Goal: Transaction & Acquisition: Book appointment/travel/reservation

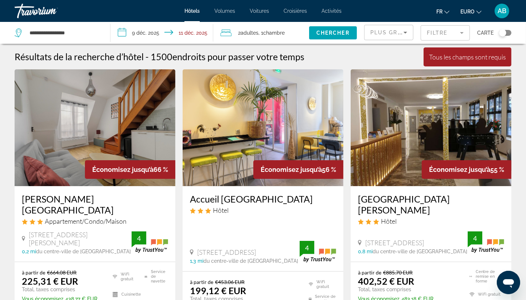
click at [153, 36] on input "**********" at bounding box center [163, 34] width 106 height 24
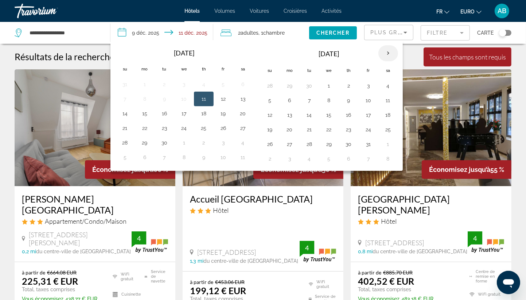
click at [388, 54] on th "Next month" at bounding box center [388, 53] width 20 height 16
click at [123, 51] on th "Le mois précédent" at bounding box center [125, 53] width 20 height 16
click at [127, 144] on button "26" at bounding box center [125, 144] width 12 height 10
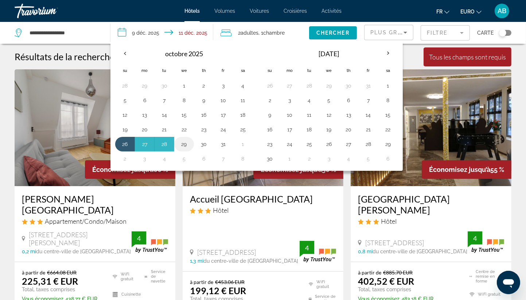
click at [185, 144] on button "29" at bounding box center [184, 144] width 12 height 10
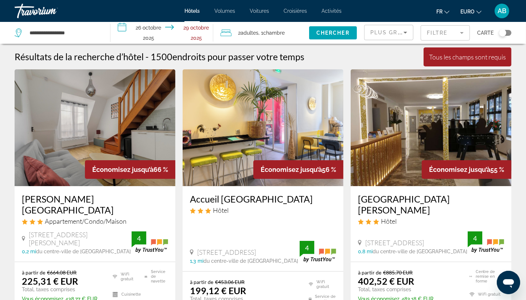
click at [272, 32] on span "Chambre" at bounding box center [274, 33] width 22 height 6
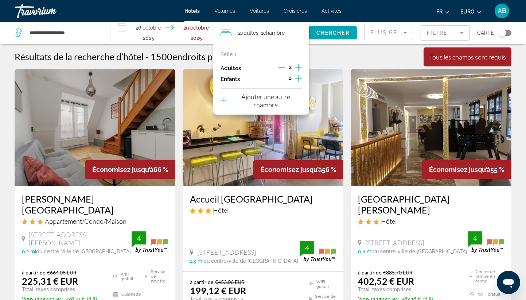
click at [298, 79] on icon "Augmenter les enfants" at bounding box center [298, 78] width 7 height 9
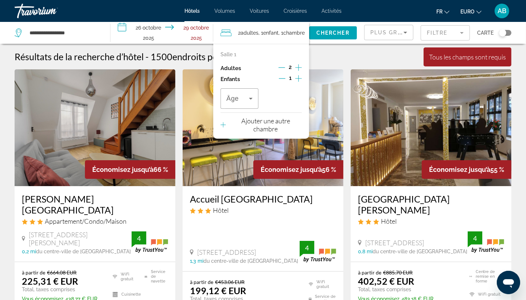
click at [298, 79] on icon "Augmenter les enfants" at bounding box center [298, 78] width 7 height 9
click at [237, 101] on span "Âge" at bounding box center [232, 98] width 12 height 7
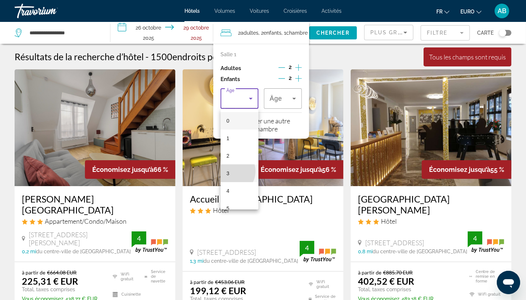
click at [231, 171] on mat-option "3" at bounding box center [240, 173] width 38 height 18
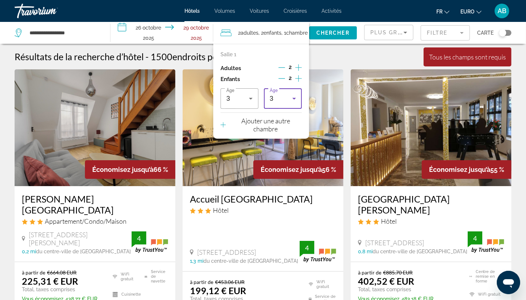
click at [277, 98] on div "3" at bounding box center [281, 98] width 23 height 9
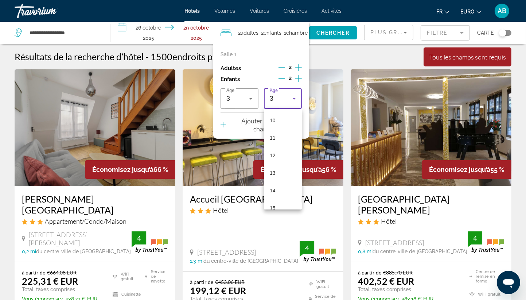
scroll to position [220, 0]
click at [273, 162] on span "15" at bounding box center [273, 163] width 6 height 9
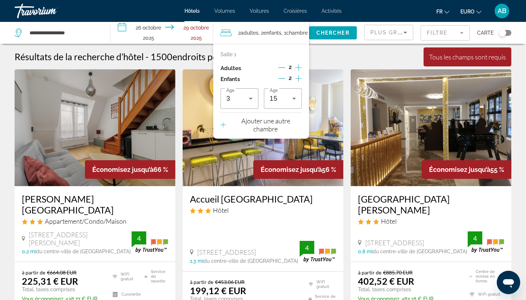
click at [158, 29] on input "**********" at bounding box center [163, 34] width 106 height 24
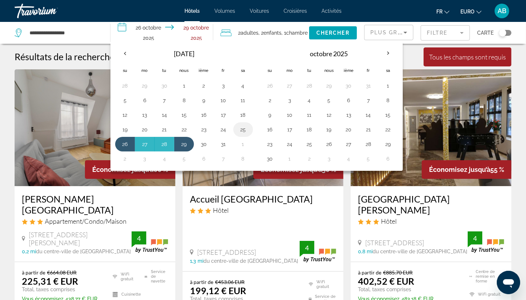
click at [244, 128] on button "25" at bounding box center [243, 129] width 12 height 10
click at [182, 145] on button "29" at bounding box center [184, 144] width 12 height 10
type input "**********"
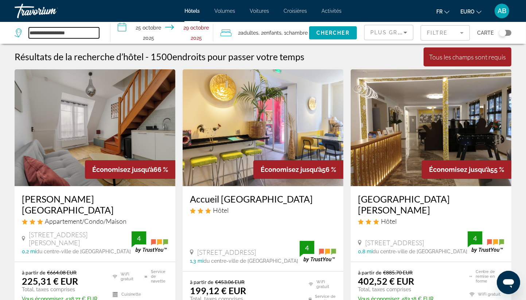
click at [70, 34] on input "**********" at bounding box center [64, 32] width 70 height 11
click at [82, 33] on input "**********" at bounding box center [64, 32] width 70 height 11
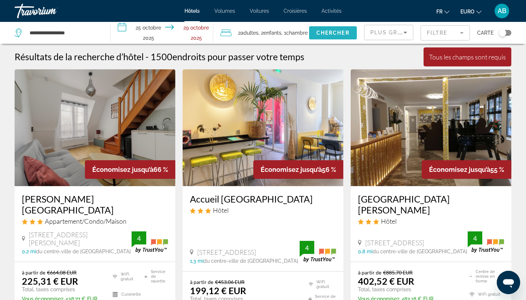
click at [331, 36] on span "Widget de recherche" at bounding box center [333, 33] width 48 height 18
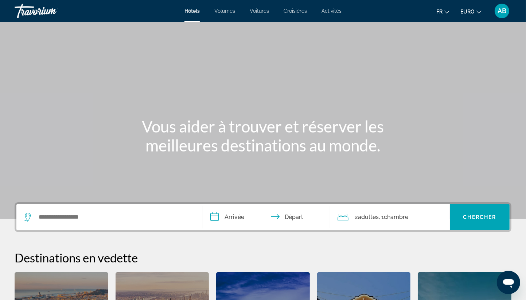
click at [90, 224] on div "Widget de recherche" at bounding box center [110, 217] width 172 height 26
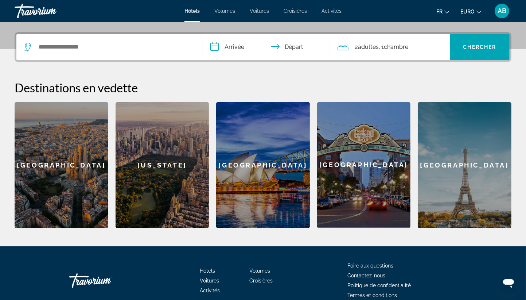
scroll to position [178, 0]
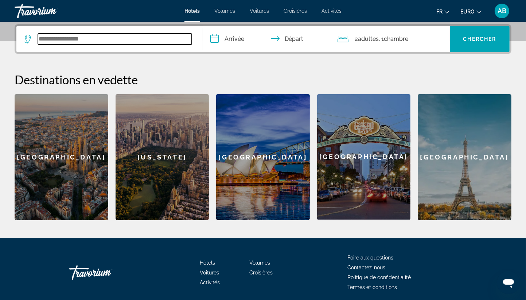
click at [68, 38] on input "Widget de recherche" at bounding box center [115, 39] width 154 height 11
click at [83, 39] on input "Widget de recherche" at bounding box center [115, 39] width 154 height 11
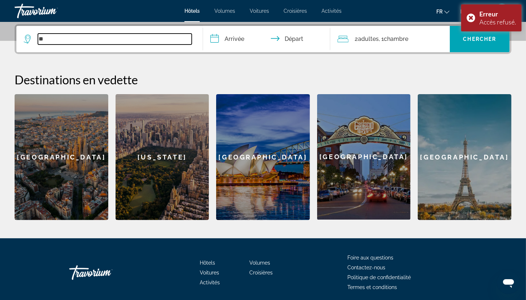
type input "*"
type input "*****"
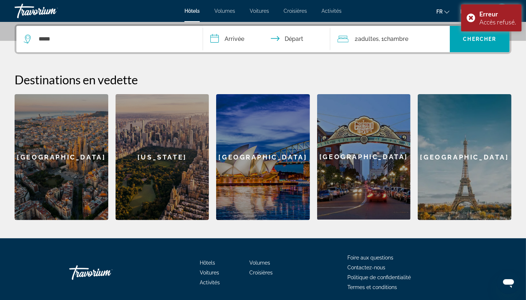
click at [438, 152] on div "Paris" at bounding box center [465, 157] width 94 height 126
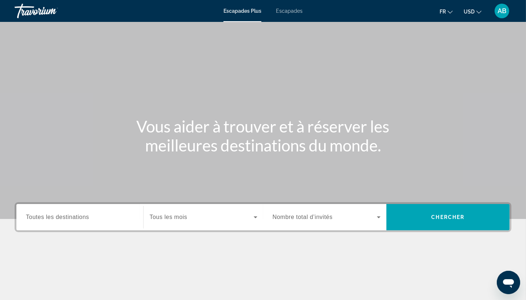
click at [293, 6] on div "Escapades Plus Escapades Fr English Español Français Italiano Português русский…" at bounding box center [263, 10] width 526 height 19
click at [291, 13] on span "Escapades" at bounding box center [289, 11] width 27 height 6
click at [249, 13] on span "Escapades Plus" at bounding box center [243, 11] width 38 height 6
click at [474, 11] on span "USD" at bounding box center [469, 12] width 11 height 6
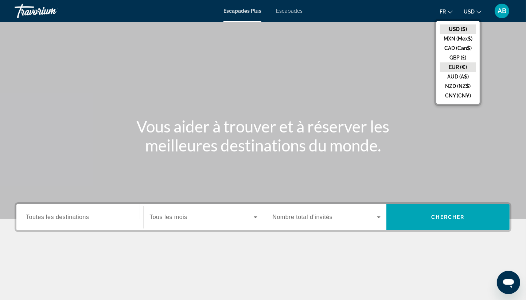
click at [458, 67] on button "EUR (€)" at bounding box center [458, 66] width 36 height 9
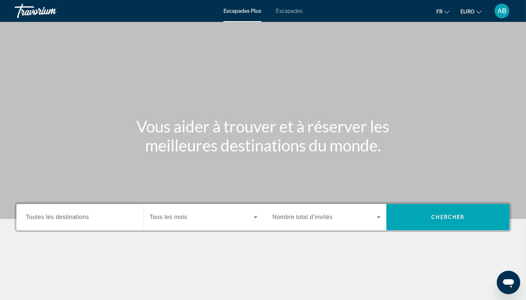
click at [63, 224] on div "Widget de recherche" at bounding box center [80, 217] width 108 height 21
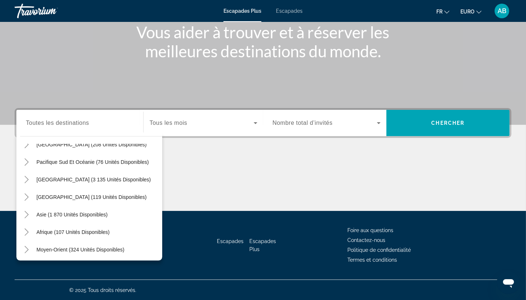
scroll to position [118, 0]
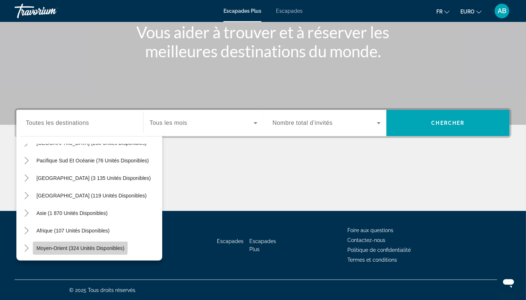
click at [67, 246] on span "Moyen-Orient (324 unités disponibles)" at bounding box center [80, 248] width 88 height 6
type input "**********"
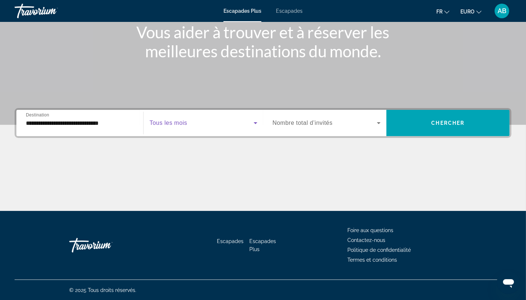
click at [193, 126] on span "Widget de recherche" at bounding box center [201, 122] width 104 height 9
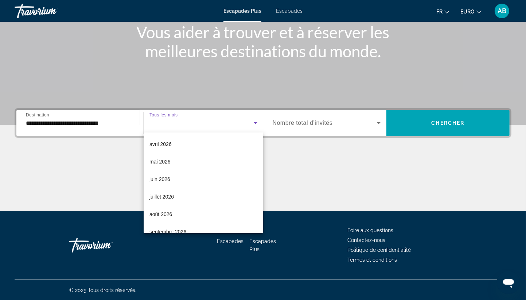
scroll to position [143, 0]
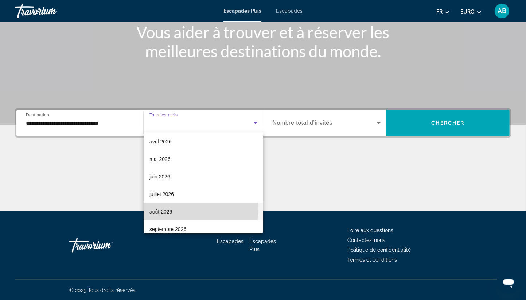
click at [177, 207] on mat-option "août 2026" at bounding box center [204, 212] width 120 height 18
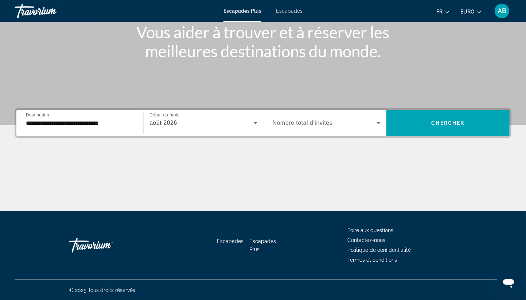
click at [320, 123] on span "Nombre total d’invités" at bounding box center [303, 123] width 60 height 6
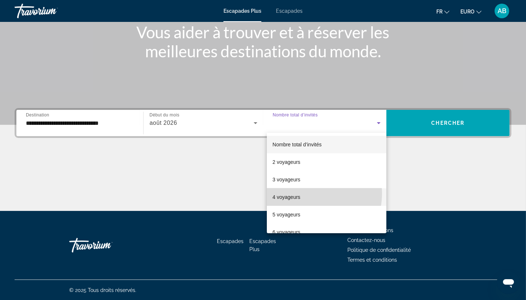
click at [308, 193] on mat-option "4 voyageurs" at bounding box center [327, 197] width 120 height 18
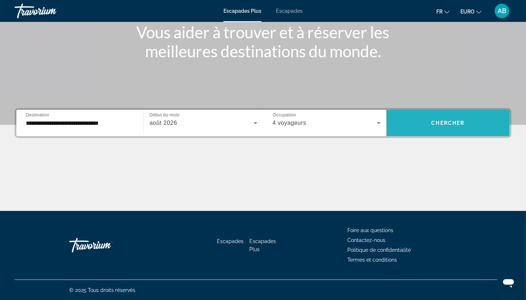
click at [431, 126] on span "Widget de recherche" at bounding box center [447, 123] width 123 height 18
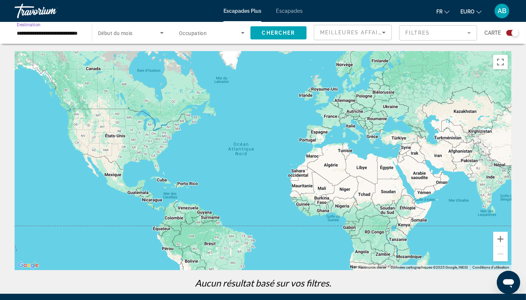
click at [67, 35] on input "**********" at bounding box center [50, 33] width 66 height 9
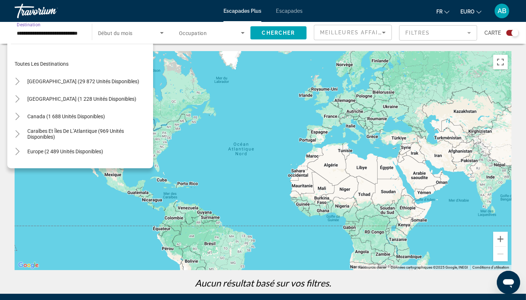
scroll to position [166, 0]
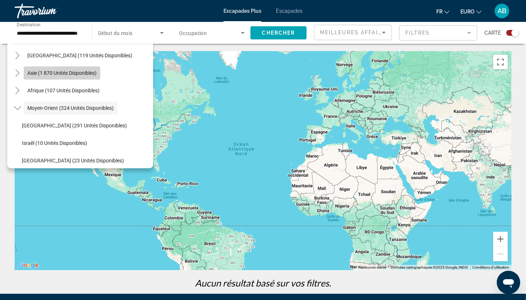
click at [51, 78] on span "Widget de recherche" at bounding box center [62, 73] width 77 height 18
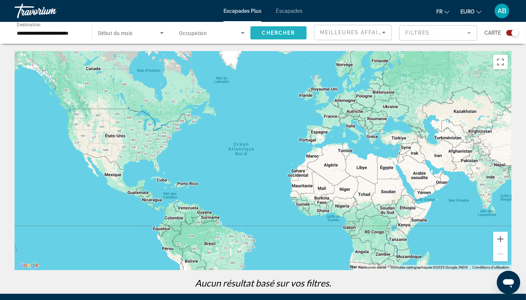
click at [277, 32] on span "Chercher" at bounding box center [278, 33] width 33 height 6
click at [66, 34] on input "**********" at bounding box center [50, 33] width 66 height 9
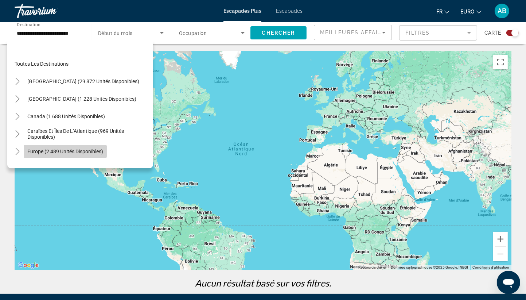
click at [35, 154] on span "Widget de recherche" at bounding box center [65, 152] width 83 height 18
type input "**********"
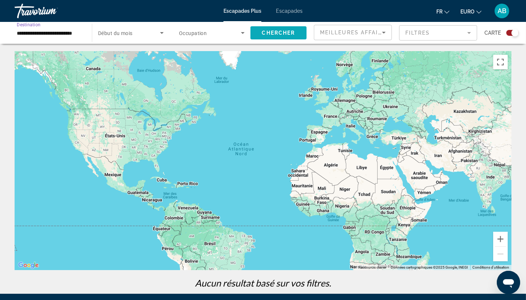
click at [277, 34] on span "Chercher" at bounding box center [278, 33] width 33 height 6
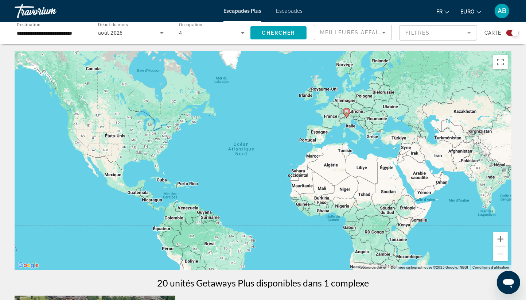
click at [122, 284] on div "20 unités Getaways Plus disponibles dans 1 complexe" at bounding box center [263, 282] width 497 height 11
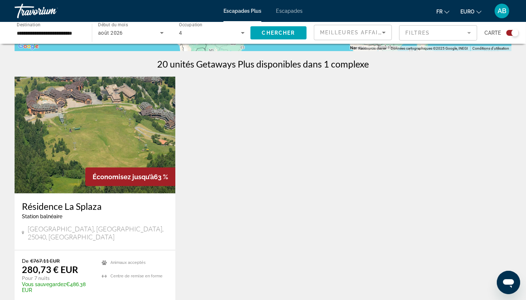
scroll to position [233, 0]
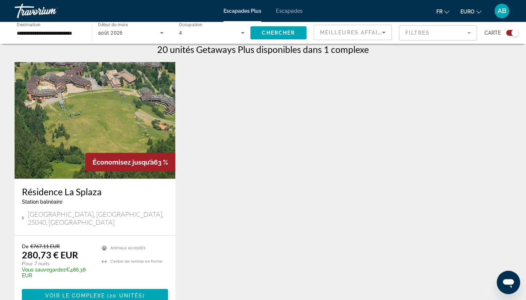
click at [87, 194] on h3 "Résidence La Splaza" at bounding box center [95, 191] width 146 height 11
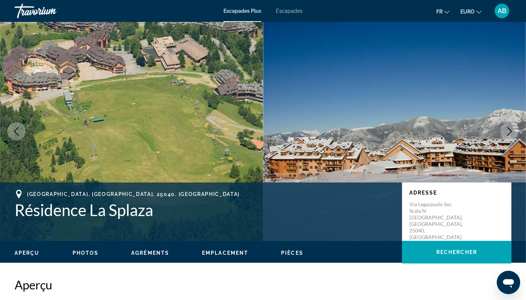
click at [226, 226] on div "Artogne, Brescia, 25040, ITA Résidence La Splaza Adresse Via Legazzuolo snc Sca…" at bounding box center [263, 212] width 526 height 44
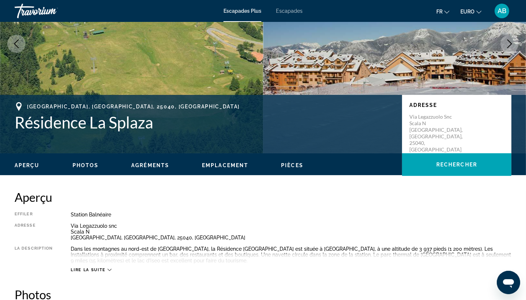
scroll to position [102, 0]
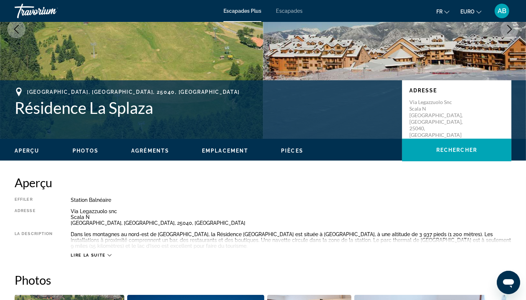
click at [165, 58] on img "Contenu principal" at bounding box center [131, 29] width 263 height 219
click at [140, 148] on span "Agréments" at bounding box center [150, 151] width 38 height 6
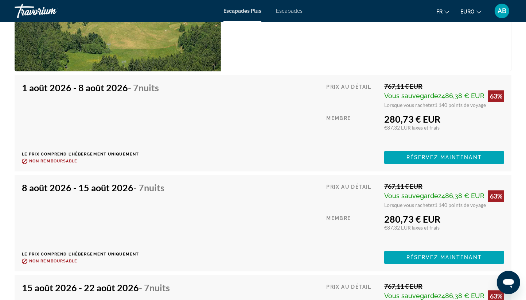
scroll to position [1474, 0]
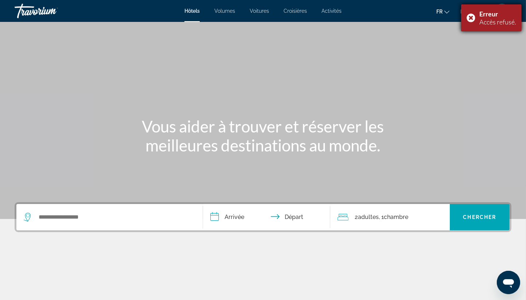
click at [473, 18] on div "Erreur Accès refusé." at bounding box center [491, 17] width 61 height 27
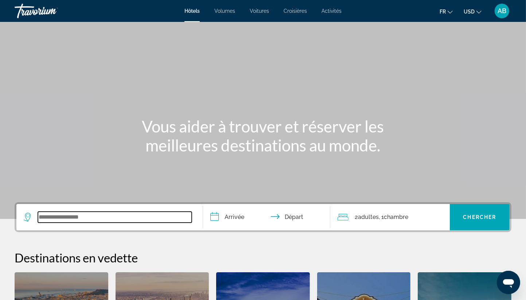
click at [68, 216] on input "Widget de recherche" at bounding box center [115, 216] width 154 height 11
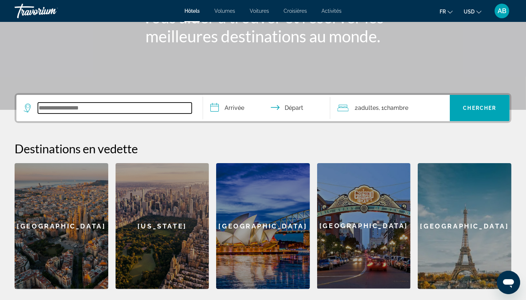
scroll to position [178, 0]
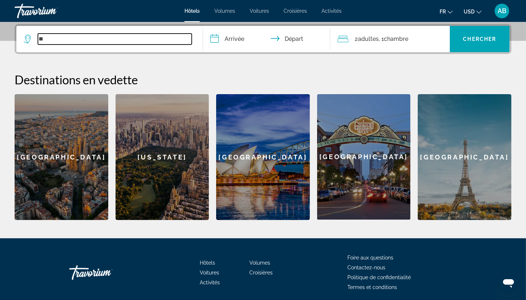
type input "*"
type input "**"
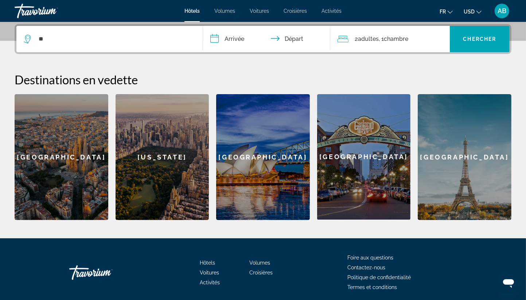
click at [471, 181] on div "Paris" at bounding box center [465, 157] width 94 height 126
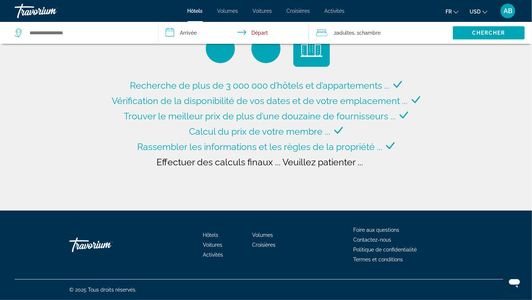
click at [479, 9] on span "USD" at bounding box center [474, 12] width 11 height 6
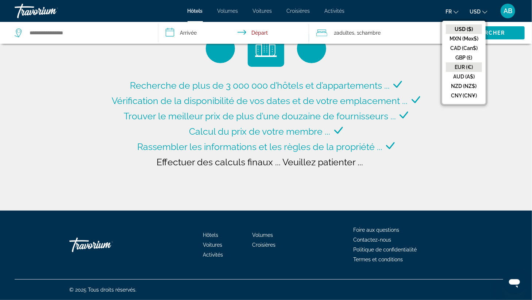
type input "**********"
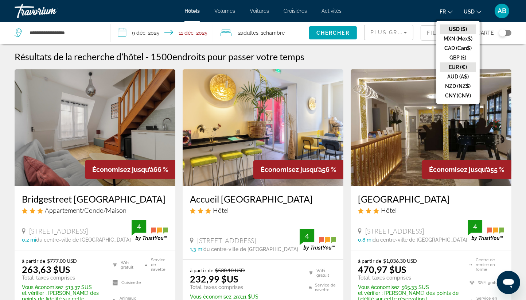
click at [458, 63] on button "EUR (€)" at bounding box center [458, 66] width 36 height 9
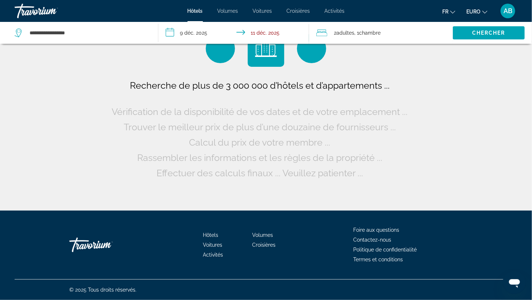
click at [192, 35] on input "**********" at bounding box center [235, 34] width 154 height 24
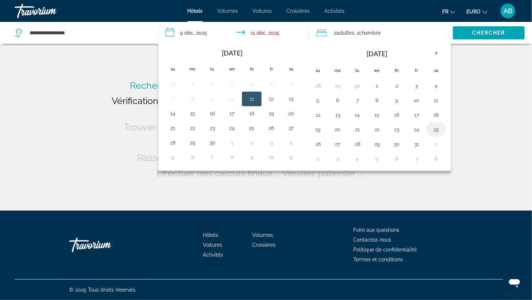
click at [433, 127] on button "25" at bounding box center [436, 129] width 12 height 10
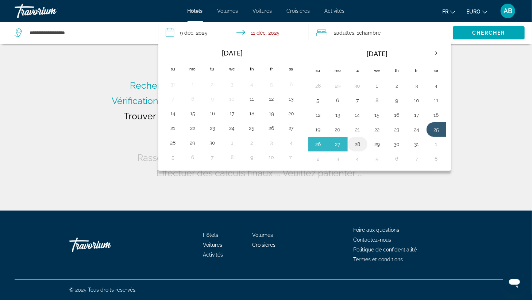
click at [353, 144] on button "28" at bounding box center [357, 144] width 12 height 10
type input "**********"
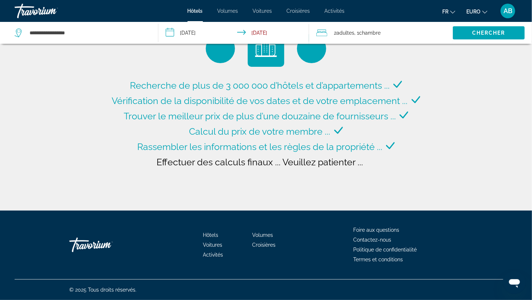
click at [394, 31] on div "2 Adulte Adultes , 1 Chambre pièces" at bounding box center [384, 33] width 136 height 10
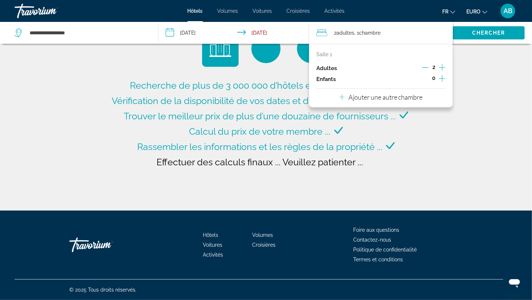
click at [440, 77] on icon "Augmenter les enfants" at bounding box center [442, 78] width 7 height 9
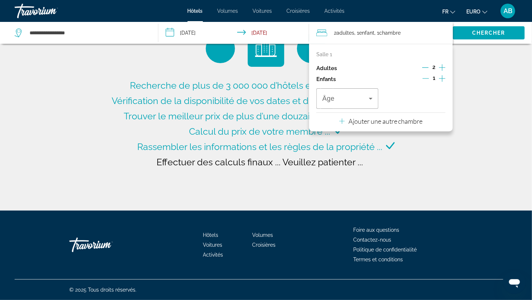
click at [440, 77] on icon "Augmenter les enfants" at bounding box center [442, 78] width 7 height 9
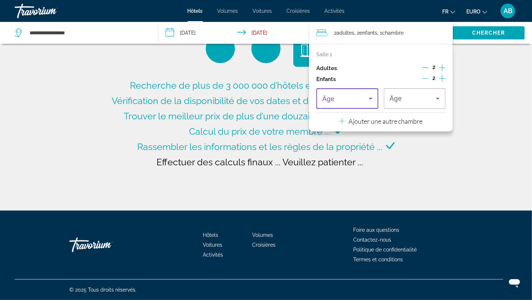
click at [347, 95] on span "Voyageurs : 2 adultes, 2 enfants" at bounding box center [345, 98] width 46 height 9
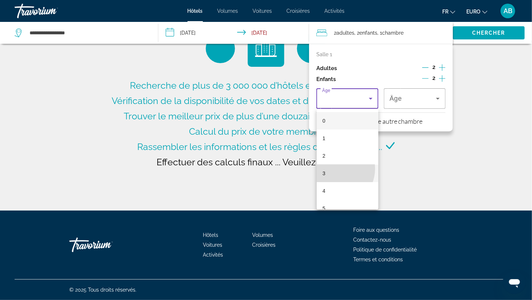
click at [334, 168] on mat-option "3" at bounding box center [347, 173] width 62 height 18
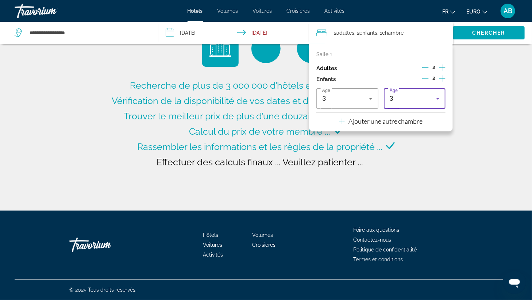
click at [402, 101] on div "3" at bounding box center [412, 98] width 46 height 9
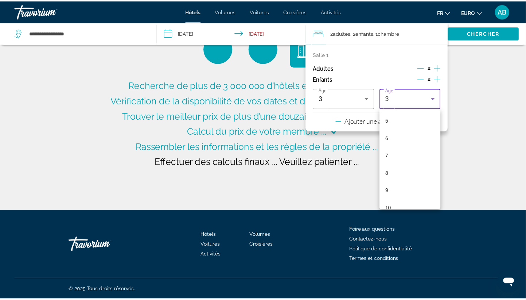
scroll to position [175, 0]
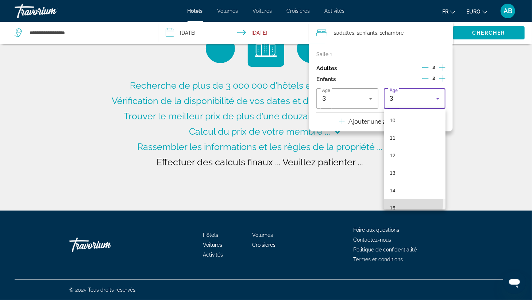
click at [403, 200] on mat-option "15" at bounding box center [415, 208] width 62 height 18
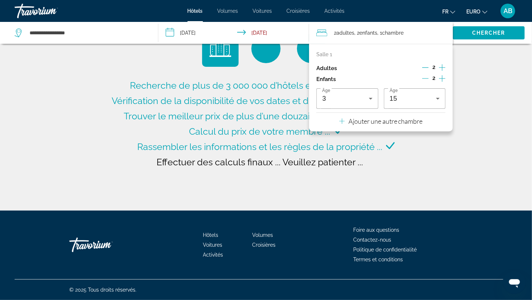
click at [404, 53] on div "Salle 1" at bounding box center [380, 54] width 129 height 6
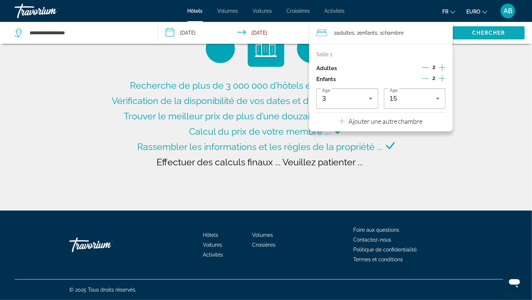
click at [486, 34] on span "Chercher" at bounding box center [488, 33] width 33 height 6
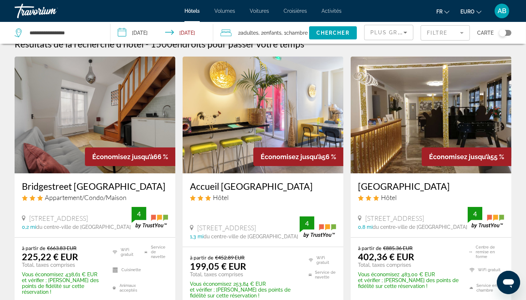
scroll to position [15, 0]
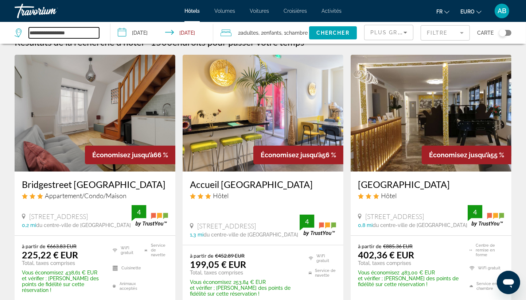
click at [78, 31] on input "**********" at bounding box center [64, 32] width 70 height 11
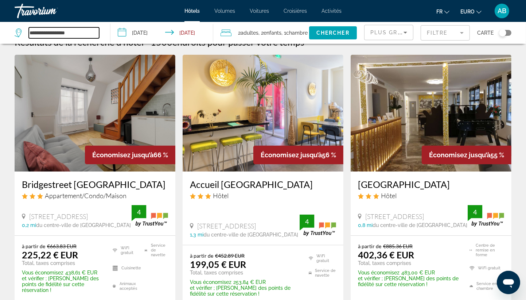
click at [78, 31] on input "**********" at bounding box center [64, 32] width 70 height 11
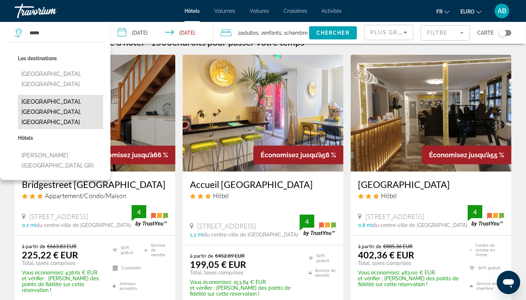
click at [62, 95] on button "[GEOGRAPHIC_DATA], [GEOGRAPHIC_DATA], [GEOGRAPHIC_DATA]" at bounding box center [60, 112] width 85 height 34
type input "**********"
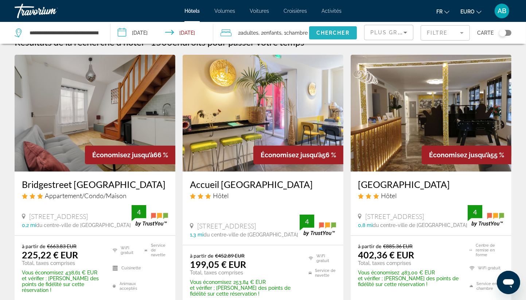
click at [334, 34] on span "Chercher" at bounding box center [332, 33] width 33 height 6
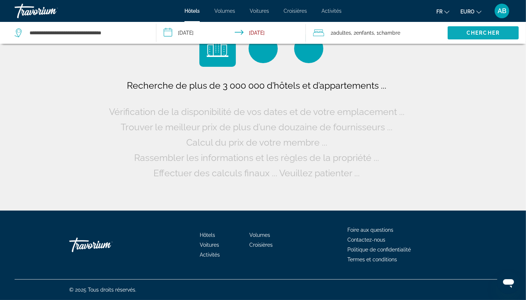
scroll to position [0, 0]
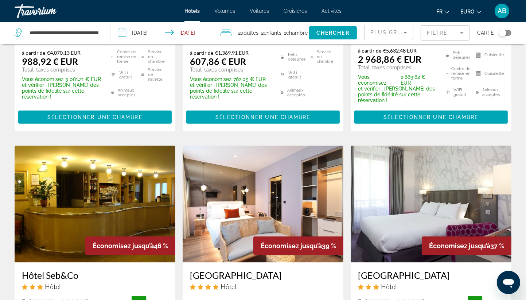
scroll to position [233, 0]
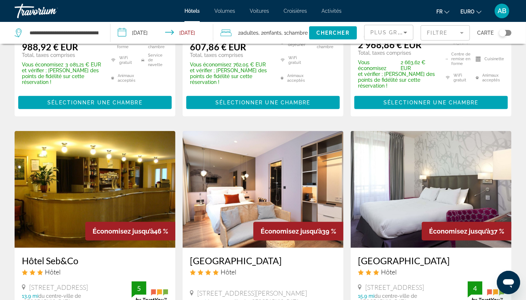
click at [329, 53] on ul "Petit déjeuner WiFi gratuit Animaux acceptés Service en chambre" at bounding box center [304, 62] width 65 height 54
click at [387, 32] on span "Plus grandes économies" at bounding box center [413, 33] width 87 height 6
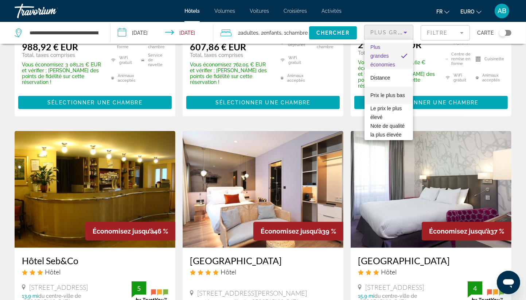
click at [381, 99] on span "Prix le plus bas" at bounding box center [387, 95] width 35 height 9
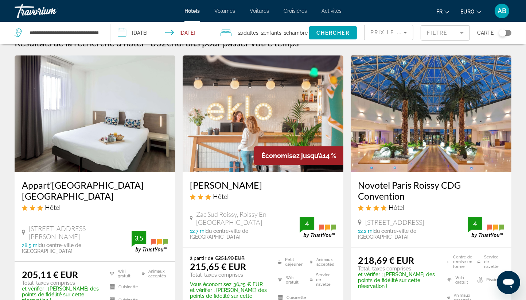
scroll to position [15, 0]
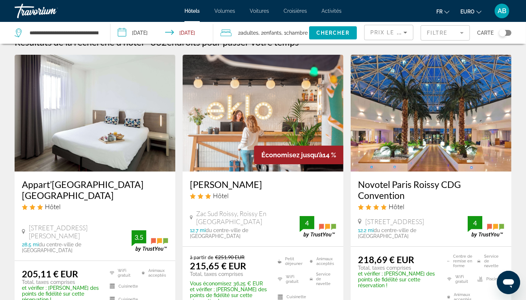
click at [508, 35] on div "Basculer la carte" at bounding box center [505, 33] width 12 height 6
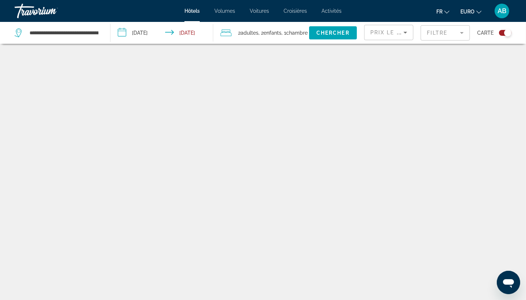
scroll to position [44, 0]
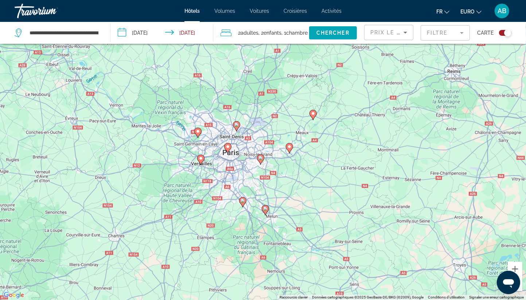
drag, startPoint x: 508, startPoint y: 35, endPoint x: 331, endPoint y: 122, distance: 196.8
click at [331, 122] on div "**********" at bounding box center [263, 171] width 526 height 343
click at [278, 156] on div "Pour activer le glissement avec le clavier, appuyez sur Alt+Entrée. Une fois ce…" at bounding box center [263, 150] width 526 height 300
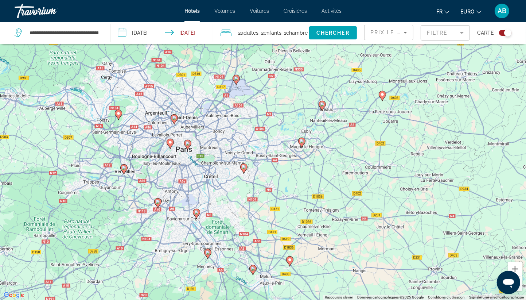
click at [279, 143] on div "Pour activer le glissement avec le clavier, appuyez sur Alt+Entrée. Une fois ce…" at bounding box center [263, 150] width 526 height 300
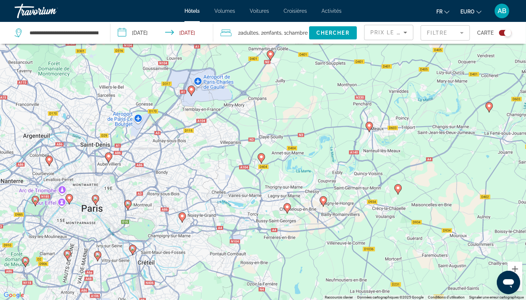
drag, startPoint x: 191, startPoint y: 108, endPoint x: 195, endPoint y: 163, distance: 55.6
click at [195, 163] on div "Pour activer le glissement avec le clavier, appuyez sur Alt+Entrée. Une fois ce…" at bounding box center [263, 150] width 526 height 300
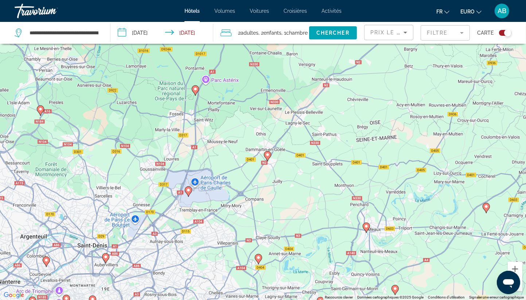
drag, startPoint x: 207, startPoint y: 143, endPoint x: 203, endPoint y: 253, distance: 110.2
click at [203, 253] on div "Pour activer le glissement avec le clavier, appuyez sur Alt+Entrée. Une fois ce…" at bounding box center [263, 150] width 526 height 300
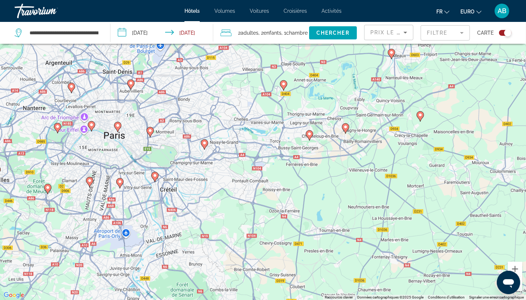
drag, startPoint x: 216, startPoint y: 253, endPoint x: 244, endPoint y: 69, distance: 186.2
click at [244, 69] on div "Pour activer le glissement avec le clavier, appuyez sur Alt+Entrée. Une fois ce…" at bounding box center [263, 150] width 526 height 300
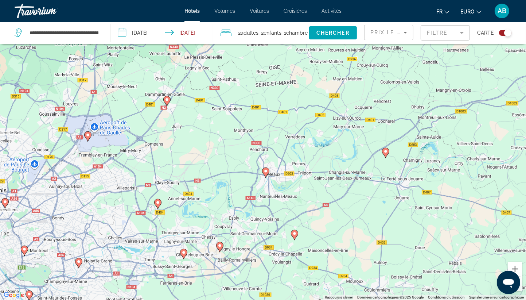
drag, startPoint x: 329, startPoint y: 88, endPoint x: 209, endPoint y: 202, distance: 165.3
click at [209, 202] on div "Pour activer le glissement avec le clavier, appuyez sur Alt+Entrée. Une fois ce…" at bounding box center [263, 150] width 526 height 300
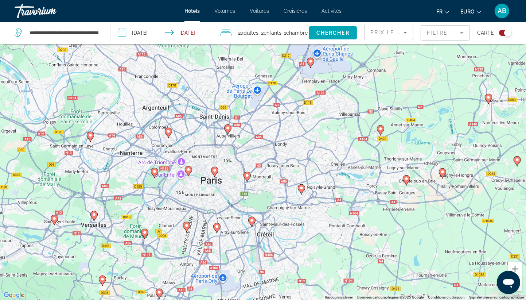
drag, startPoint x: 209, startPoint y: 202, endPoint x: 429, endPoint y: 148, distance: 226.2
click at [429, 148] on div "Pour activer le glissement avec le clavier, appuyez sur Alt+Entrée. Une fois ce…" at bounding box center [263, 150] width 526 height 300
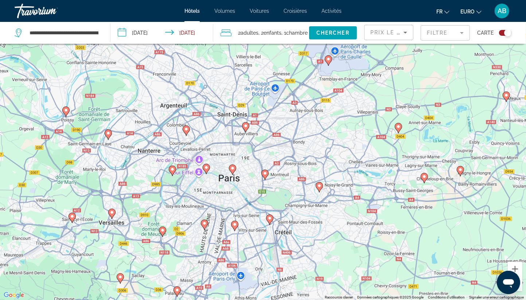
click at [345, 152] on div "Pour activer le glissement avec le clavier, appuyez sur Alt+Entrée. Une fois ce…" at bounding box center [263, 150] width 526 height 300
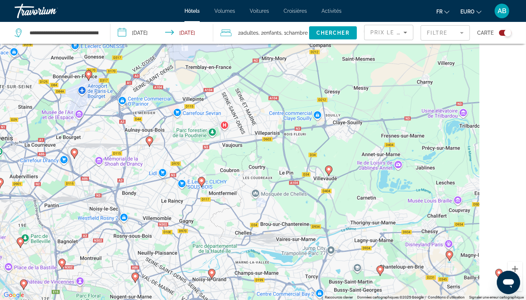
drag, startPoint x: 364, startPoint y: 145, endPoint x: 210, endPoint y: 218, distance: 169.8
click at [210, 218] on div "Pour activer le glissement avec le clavier, appuyez sur Alt+Entrée. Une fois ce…" at bounding box center [263, 150] width 526 height 300
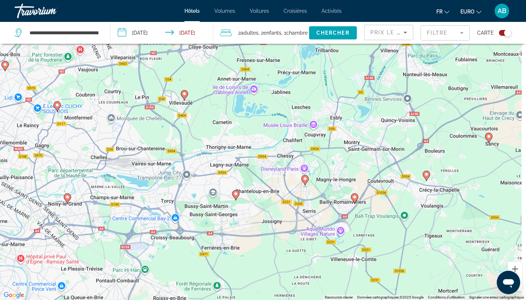
drag, startPoint x: 386, startPoint y: 261, endPoint x: 278, endPoint y: 168, distance: 143.2
click at [278, 168] on div "Pour activer le glissement avec le clavier, appuyez sur Alt+Entrée. Une fois ce…" at bounding box center [263, 150] width 526 height 300
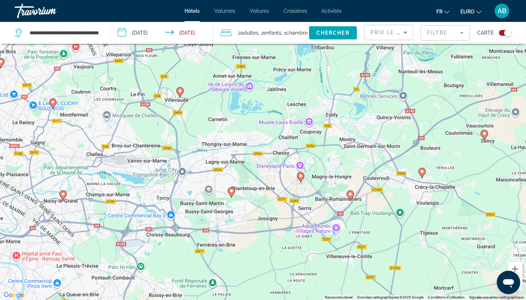
click at [303, 179] on gmp-advanced-marker "Contenu principal" at bounding box center [300, 177] width 7 height 11
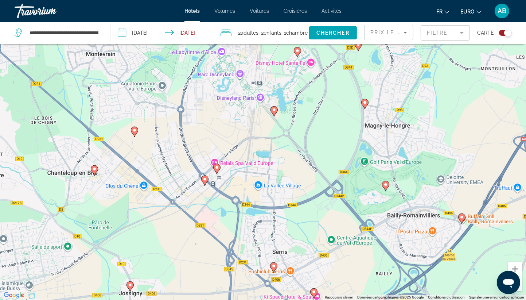
click at [275, 112] on image "Contenu principal" at bounding box center [274, 110] width 4 height 4
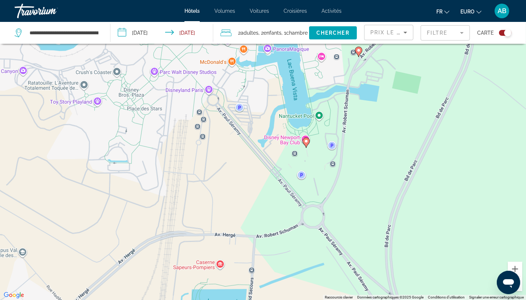
click at [304, 144] on icon "Contenu principal" at bounding box center [306, 142] width 7 height 10
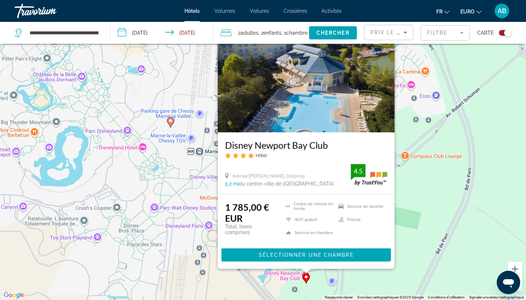
click at [174, 263] on div "Pour activer le glissement avec le clavier, appuyez sur Alt+Entrée. Une fois ce…" at bounding box center [263, 150] width 526 height 300
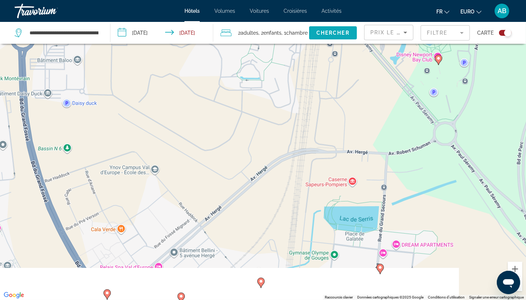
drag, startPoint x: 174, startPoint y: 263, endPoint x: 313, endPoint y: 35, distance: 266.8
click at [313, 35] on div "**********" at bounding box center [263, 171] width 526 height 343
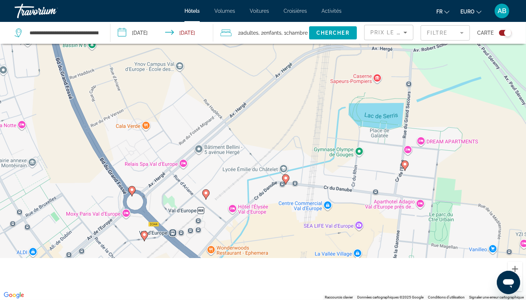
drag, startPoint x: 164, startPoint y: 215, endPoint x: 168, endPoint y: 88, distance: 127.3
click at [168, 88] on div "Pour activer le glissement avec le clavier, appuyez sur Alt+Entrée. Une fois ce…" at bounding box center [263, 150] width 526 height 300
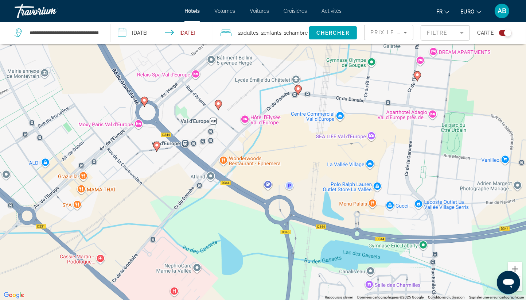
click at [144, 102] on image "Contenu principal" at bounding box center [144, 100] width 4 height 4
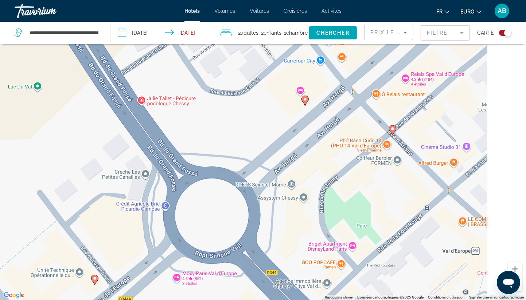
drag, startPoint x: 300, startPoint y: 117, endPoint x: 170, endPoint y: 218, distance: 164.3
click at [170, 218] on div "Pour naviguer, appuyez sur les touches fléchées. Pour activer le glissement ave…" at bounding box center [263, 150] width 526 height 300
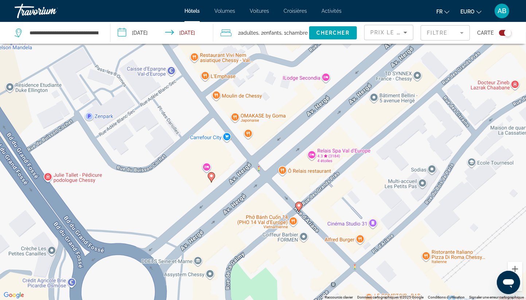
click at [209, 178] on icon "Contenu principal" at bounding box center [211, 176] width 7 height 9
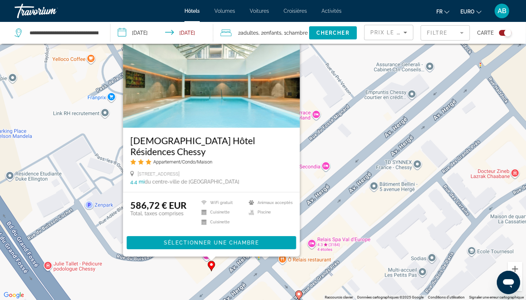
click at [327, 198] on div "Pour activer le glissement avec le clavier, appuyez sur Alt+Entrée. Une fois ce…" at bounding box center [263, 150] width 526 height 300
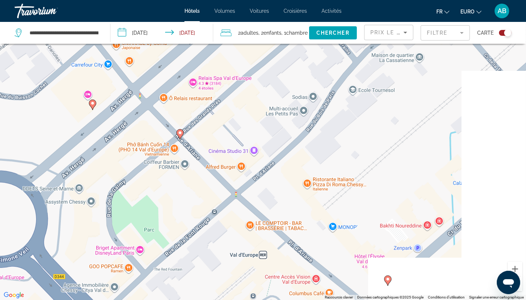
drag, startPoint x: 327, startPoint y: 198, endPoint x: 203, endPoint y: 28, distance: 210.5
click at [203, 28] on div "**********" at bounding box center [263, 171] width 526 height 343
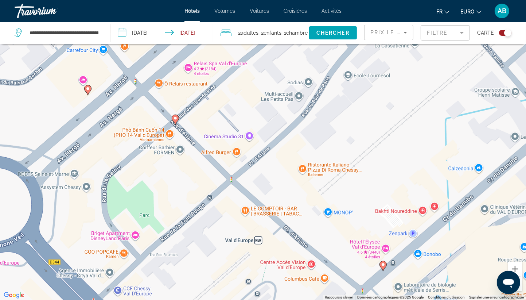
click at [383, 265] on image "Contenu principal" at bounding box center [383, 264] width 4 height 4
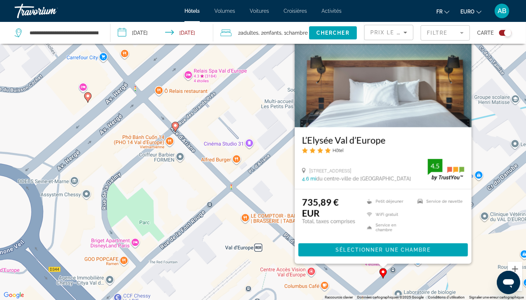
click at [266, 177] on div "Pour activer le glissement avec le clavier, appuyez sur Alt+Entrée. Une fois ce…" at bounding box center [263, 150] width 526 height 300
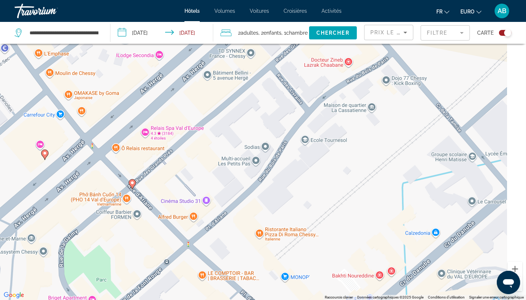
drag, startPoint x: 339, startPoint y: 127, endPoint x: 209, endPoint y: 266, distance: 190.1
click at [209, 266] on div "Pour activer le glissement avec le clavier, appuyez sur Alt+Entrée. Une fois ce…" at bounding box center [263, 150] width 526 height 300
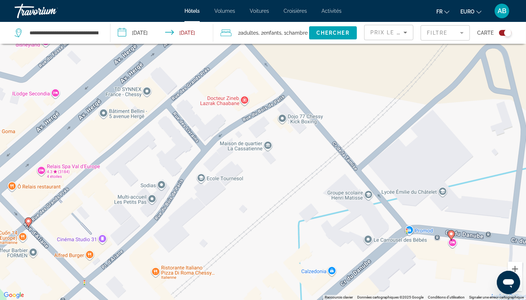
drag, startPoint x: 209, startPoint y: 266, endPoint x: 181, endPoint y: 298, distance: 42.1
click at [181, 298] on div "**********" at bounding box center [263, 171] width 526 height 343
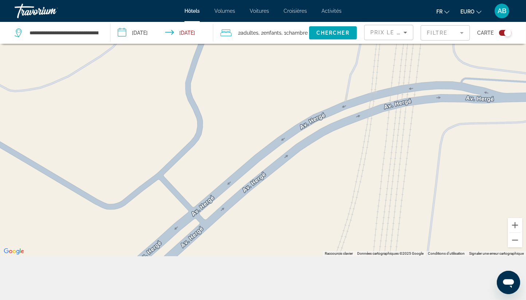
scroll to position [86, 0]
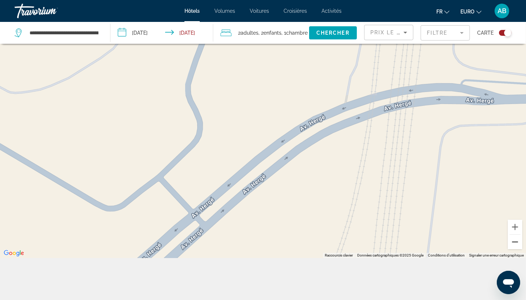
click at [513, 242] on button "Zoom arrière" at bounding box center [515, 241] width 15 height 15
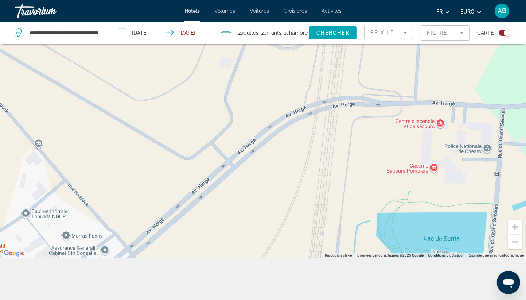
click at [513, 242] on button "Zoom arrière" at bounding box center [515, 241] width 15 height 15
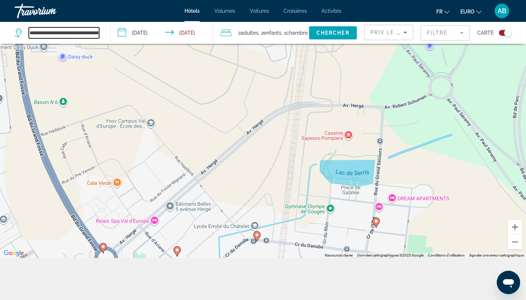
click at [75, 28] on input "**********" at bounding box center [64, 32] width 70 height 11
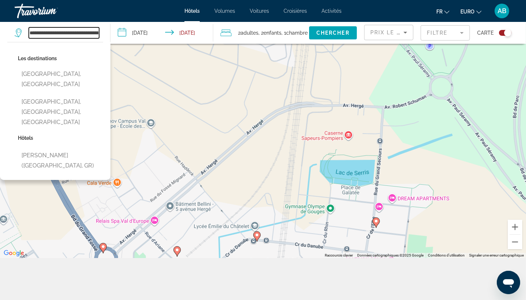
click at [75, 28] on input "**********" at bounding box center [64, 32] width 70 height 11
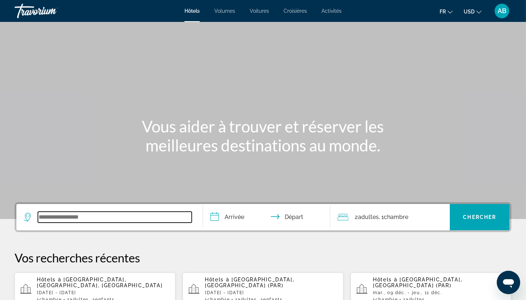
click at [79, 220] on input "Widget de recherche" at bounding box center [115, 216] width 154 height 11
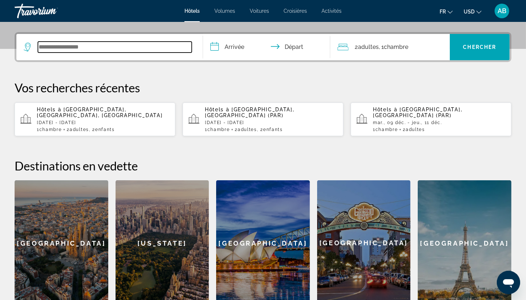
scroll to position [178, 0]
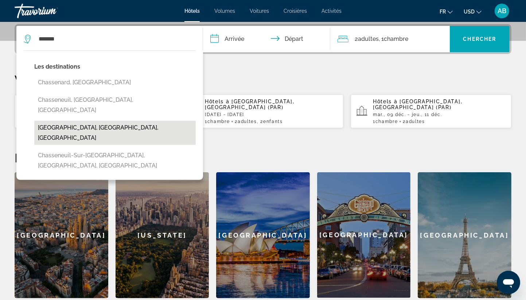
click at [77, 121] on button "[GEOGRAPHIC_DATA], [GEOGRAPHIC_DATA], [GEOGRAPHIC_DATA]" at bounding box center [115, 133] width 162 height 24
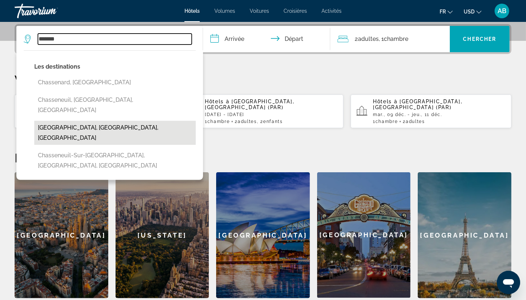
type input "**********"
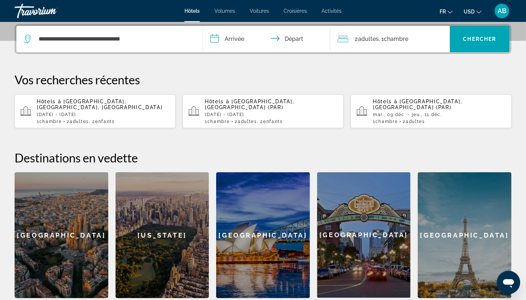
click at [234, 40] on input "**********" at bounding box center [268, 40] width 130 height 28
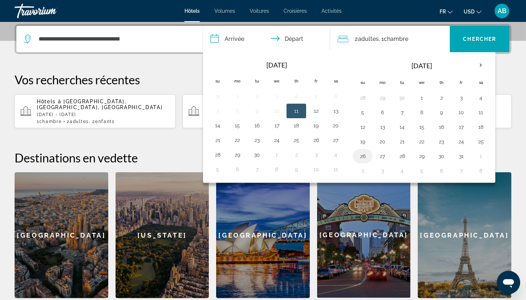
click at [362, 154] on button "26" at bounding box center [363, 156] width 12 height 10
click at [399, 155] on button "28" at bounding box center [402, 156] width 12 height 10
type input "**********"
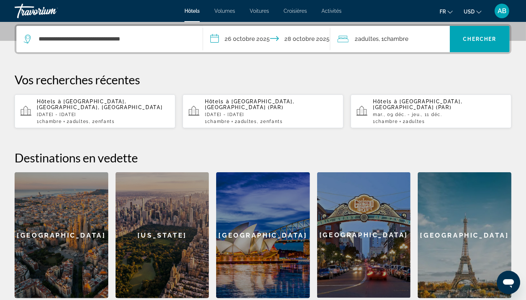
click at [388, 42] on span ", 1 Chambre pièces" at bounding box center [394, 39] width 30 height 10
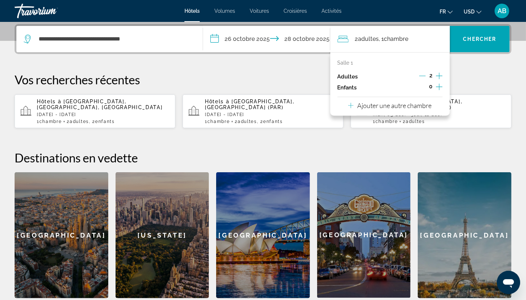
click at [440, 88] on icon "Augmenter les enfants" at bounding box center [439, 86] width 7 height 9
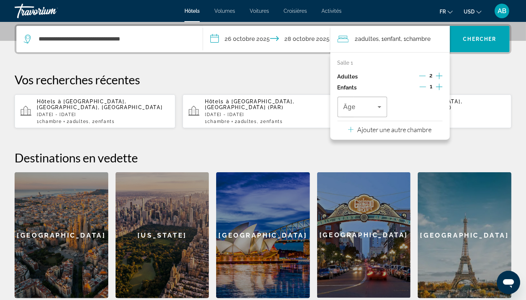
click at [440, 88] on icon "Augmenter les enfants" at bounding box center [439, 86] width 7 height 9
click at [359, 111] on div "Voyageurs : 2 adultes, 2 enfants" at bounding box center [362, 107] width 38 height 20
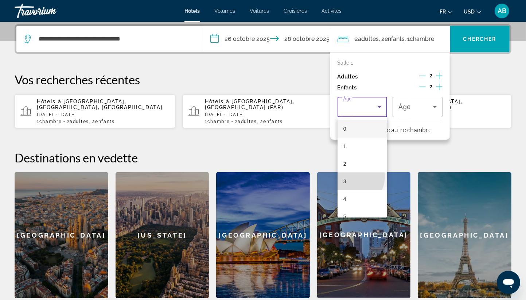
click at [353, 176] on mat-option "3" at bounding box center [363, 181] width 50 height 18
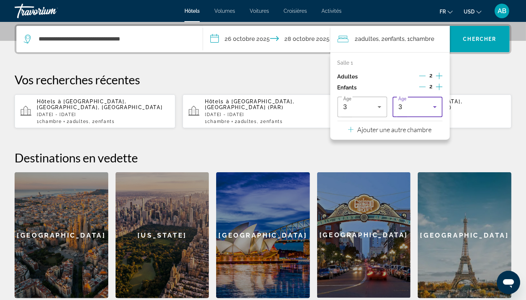
click at [403, 107] on div "3" at bounding box center [416, 106] width 35 height 9
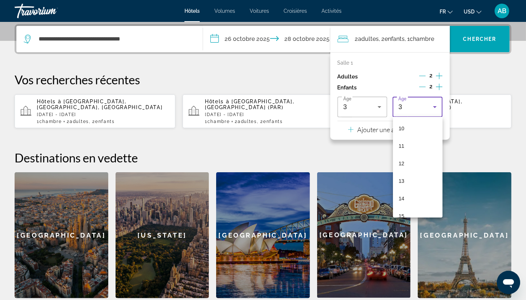
scroll to position [220, 0]
click at [409, 175] on mat-option "15" at bounding box center [418, 171] width 50 height 18
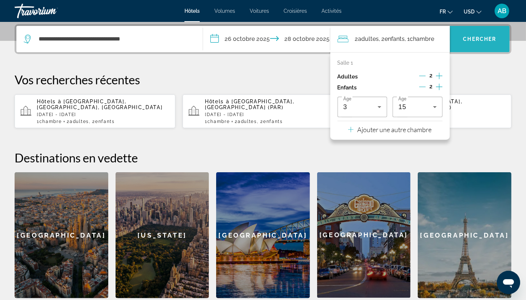
click at [467, 46] on span "Widget de recherche" at bounding box center [480, 39] width 60 height 18
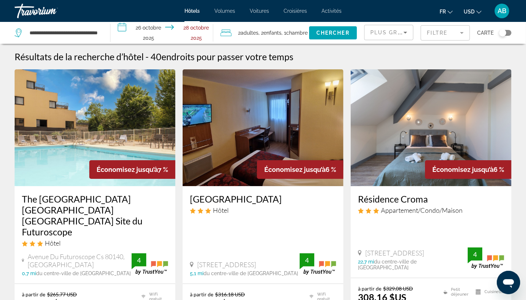
click at [466, 11] on span "USD" at bounding box center [469, 12] width 11 height 6
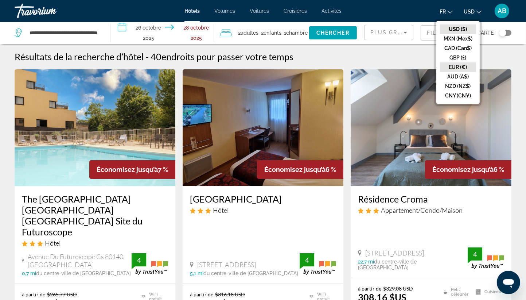
click at [455, 67] on button "EUR (€)" at bounding box center [458, 66] width 36 height 9
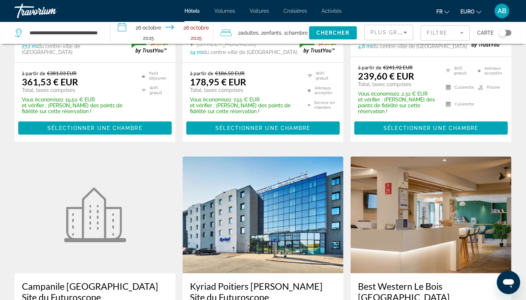
scroll to position [516, 0]
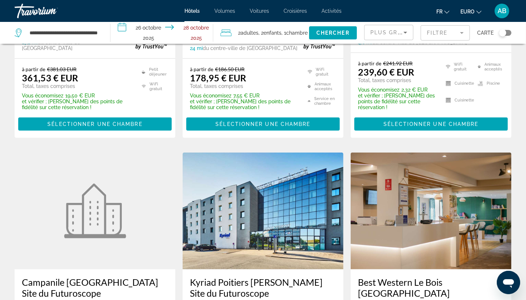
drag, startPoint x: 526, startPoint y: 168, endPoint x: 530, endPoint y: 162, distance: 7.1
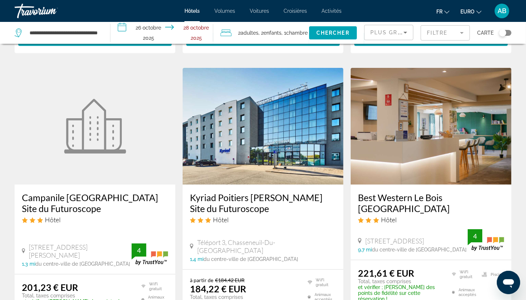
scroll to position [613, 0]
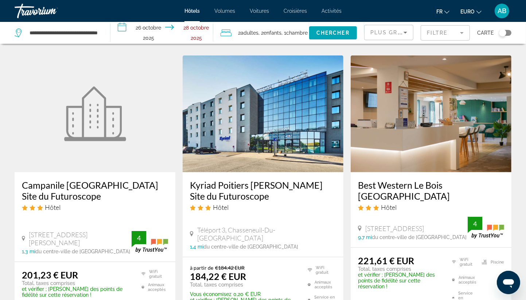
click at [224, 179] on h3 "Kyriad Poitiers [PERSON_NAME] Site du Futuroscope" at bounding box center [263, 190] width 146 height 22
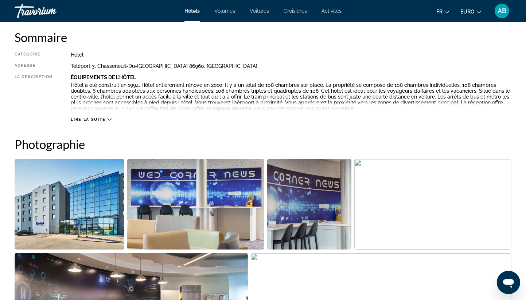
scroll to position [248, 0]
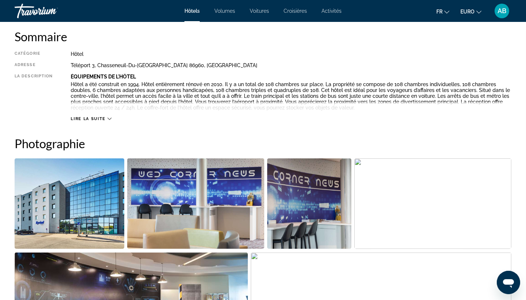
click at [85, 119] on span "Lire la suite" at bounding box center [88, 118] width 35 height 5
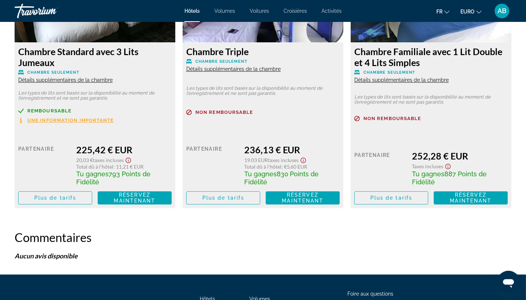
scroll to position [1913, 0]
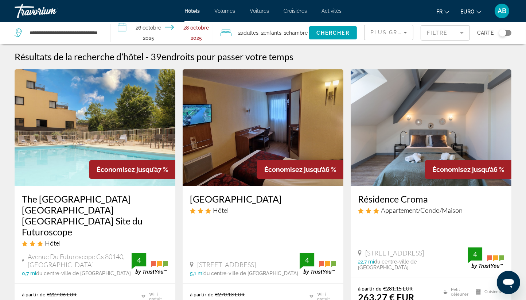
click at [508, 32] on div "Basculer la carte" at bounding box center [505, 33] width 12 height 6
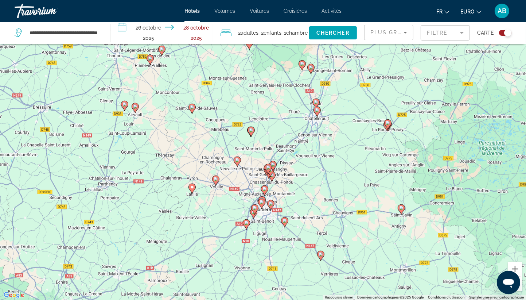
click at [288, 179] on div "Pour activer le glissement avec le clavier, appuyez sur Alt+Entrée. Une fois ce…" at bounding box center [263, 150] width 526 height 300
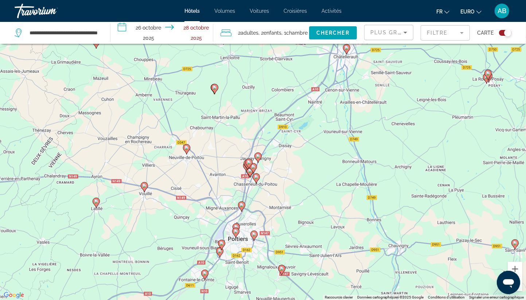
click at [267, 175] on div "Pour activer le glissement avec le clavier, appuyez sur Alt+Entrée. Une fois ce…" at bounding box center [263, 150] width 526 height 300
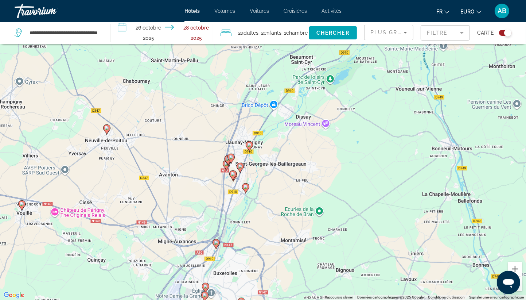
click at [261, 184] on div "Pour activer le glissement avec le clavier, appuyez sur Alt+Entrée. Une fois ce…" at bounding box center [263, 150] width 526 height 300
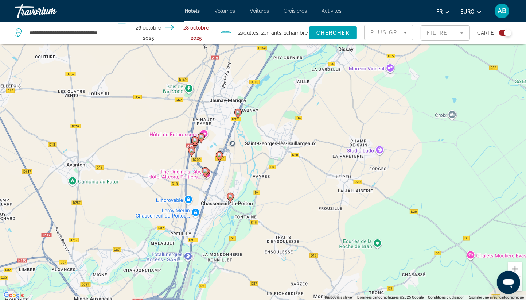
click at [224, 180] on div "Pour activer le glissement avec le clavier, appuyez sur Alt+Entrée. Une fois ce…" at bounding box center [263, 150] width 526 height 300
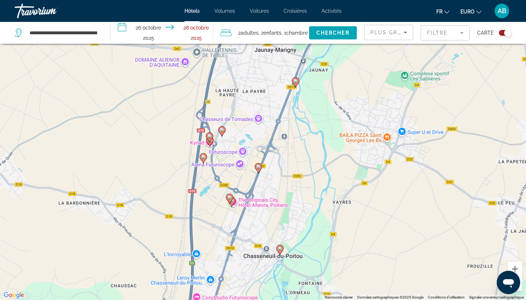
drag, startPoint x: 175, startPoint y: 186, endPoint x: 229, endPoint y: 222, distance: 65.4
click at [229, 222] on div "Pour activer le glissement avec le clavier, appuyez sur Alt+Entrée. Une fois ce…" at bounding box center [263, 150] width 526 height 300
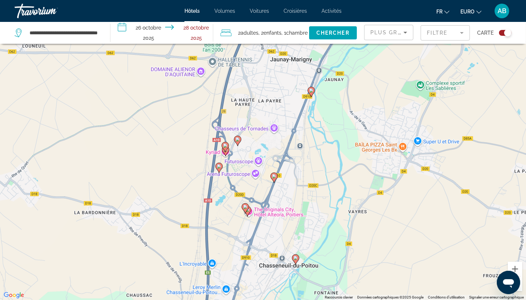
click at [225, 201] on div "Pour activer le glissement avec le clavier, appuyez sur Alt+Entrée. Une fois ce…" at bounding box center [263, 150] width 526 height 300
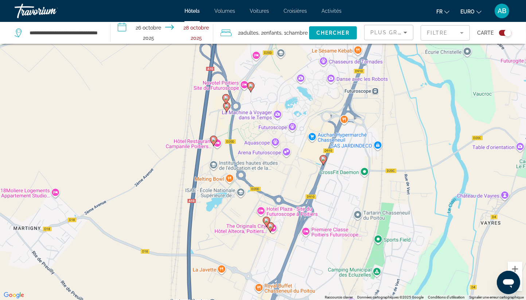
click at [213, 140] on image "Contenu principal" at bounding box center [213, 139] width 4 height 4
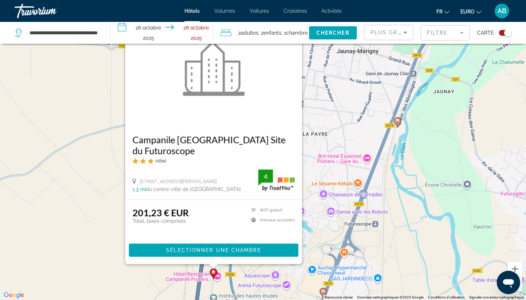
click at [438, 34] on mat-form-field "Filtre" at bounding box center [445, 32] width 49 height 15
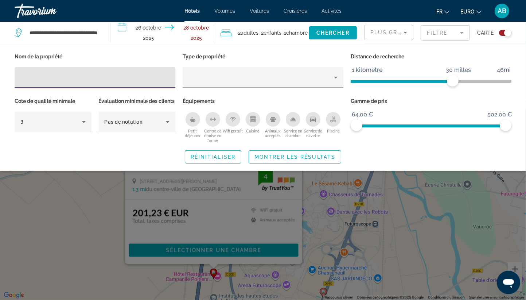
click at [194, 116] on icon "Petit déjeuner" at bounding box center [193, 119] width 6 height 6
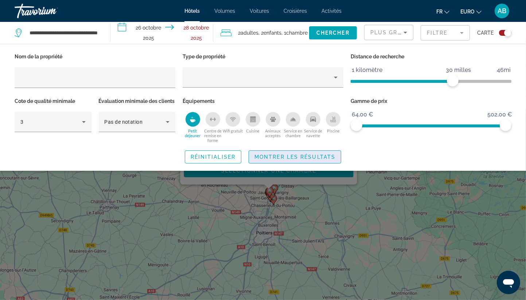
click at [285, 160] on span "Montrer les résultats" at bounding box center [294, 157] width 81 height 6
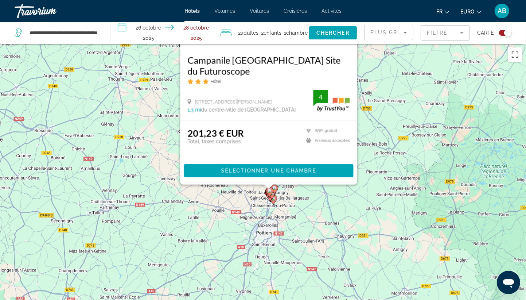
click at [262, 200] on div "Pour activer le glissement avec le clavier, appuyez sur Alt+Entrée. Une fois ce…" at bounding box center [263, 194] width 526 height 300
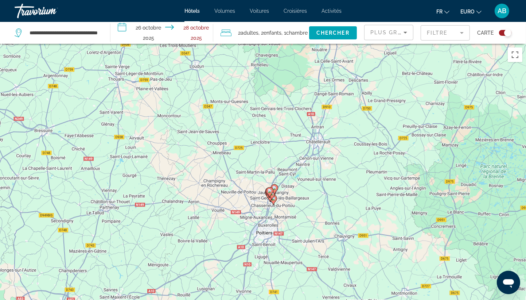
click at [262, 200] on div "Pour activer le glissement avec le clavier, appuyez sur Alt+Entrée. Une fois ce…" at bounding box center [263, 194] width 526 height 300
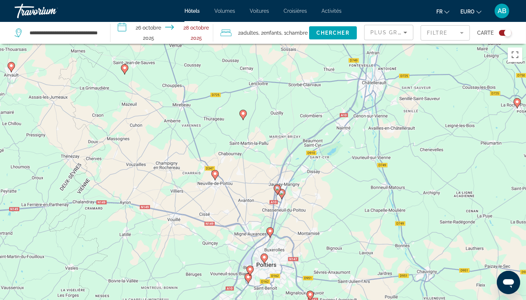
click at [266, 201] on div "Pour activer le glissement avec le clavier, appuyez sur Alt+Entrée. Une fois ce…" at bounding box center [263, 194] width 526 height 300
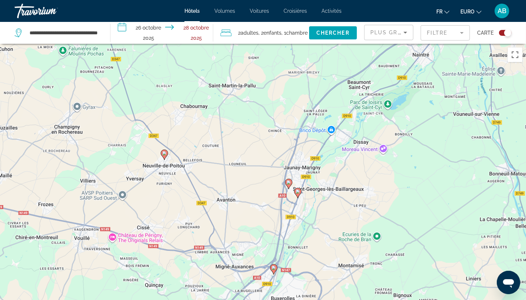
click at [284, 157] on div "Pour activer le glissement avec le clavier, appuyez sur Alt+Entrée. Une fois ce…" at bounding box center [263, 194] width 526 height 300
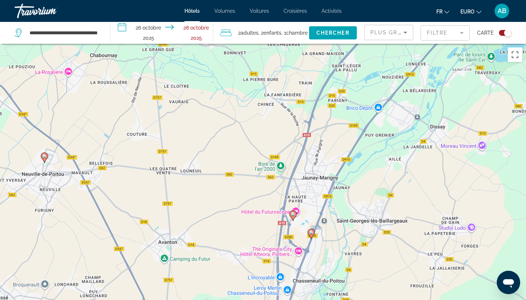
click at [311, 234] on image "Contenu principal" at bounding box center [311, 232] width 4 height 4
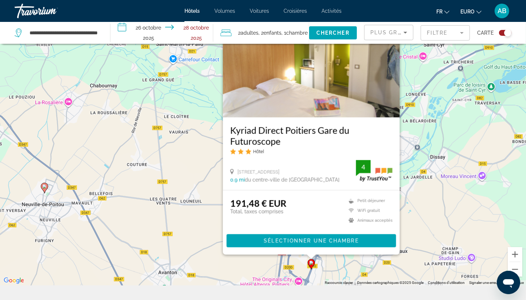
scroll to position [73, 0]
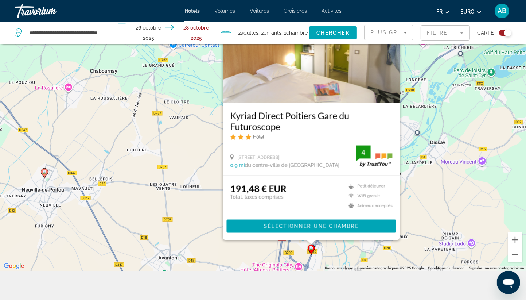
click at [205, 160] on div "Pour activer le glissement avec le clavier, appuyez sur Alt+Entrée. Une fois ce…" at bounding box center [263, 121] width 526 height 300
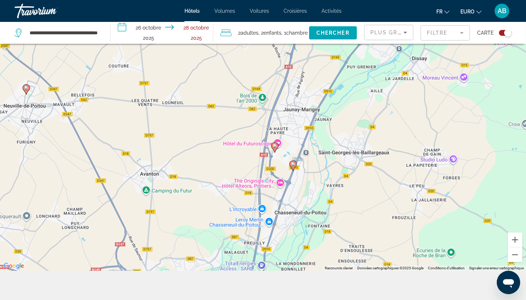
drag, startPoint x: 302, startPoint y: 244, endPoint x: 285, endPoint y: 150, distance: 94.7
click at [285, 150] on div "Pour activer le glissement avec le clavier, appuyez sur Alt+Entrée. Une fois ce…" at bounding box center [263, 121] width 526 height 300
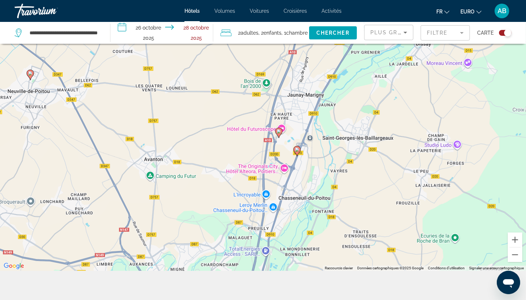
click at [279, 133] on image "Contenu principal" at bounding box center [279, 131] width 4 height 4
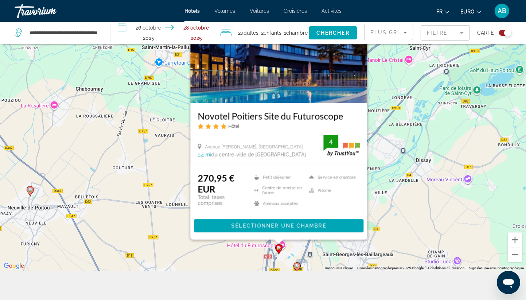
click at [393, 209] on div "Pour activer le glissement avec le clavier, appuyez sur Alt+Entrée. Une fois ce…" at bounding box center [263, 121] width 526 height 300
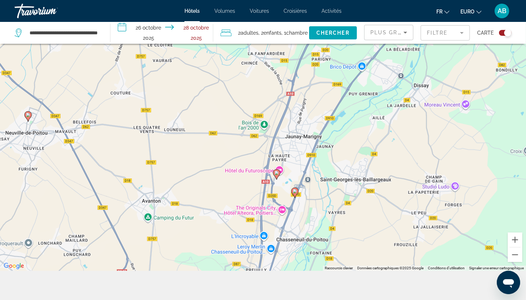
drag, startPoint x: 294, startPoint y: 245, endPoint x: 292, endPoint y: 168, distance: 77.3
click at [292, 168] on div "Pour activer le glissement avec le clavier, appuyez sur Alt+Entrée. Une fois ce…" at bounding box center [263, 121] width 526 height 300
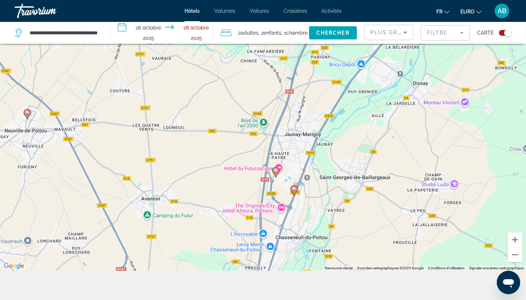
click at [294, 190] on image "Contenu principal" at bounding box center [294, 189] width 4 height 4
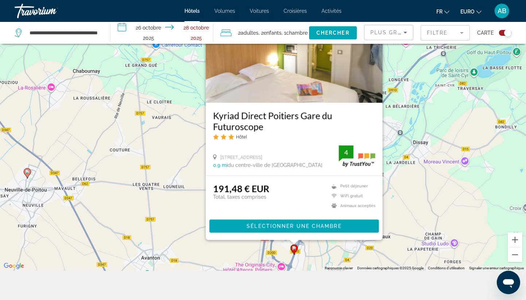
click at [168, 221] on div "Pour activer le glissement avec le clavier, appuyez sur Alt+Entrée. Une fois ce…" at bounding box center [263, 121] width 526 height 300
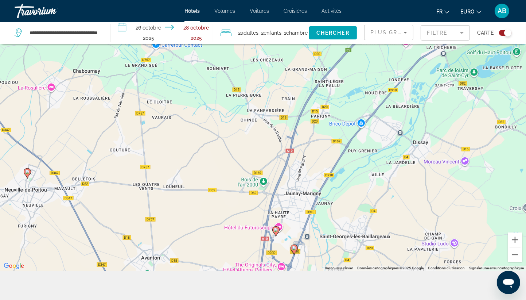
click at [276, 230] on image "Contenu principal" at bounding box center [276, 230] width 4 height 4
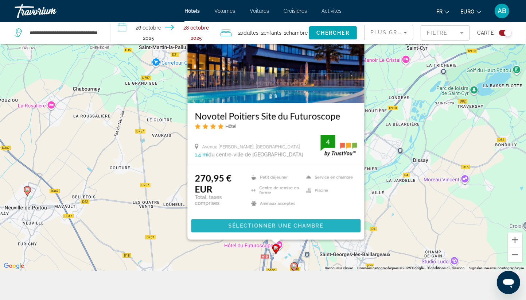
click at [272, 226] on span "Sélectionner une chambre" at bounding box center [275, 226] width 95 height 6
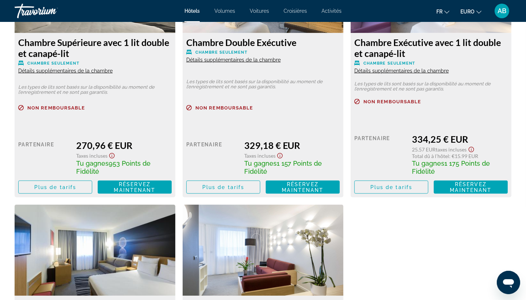
scroll to position [1181, 0]
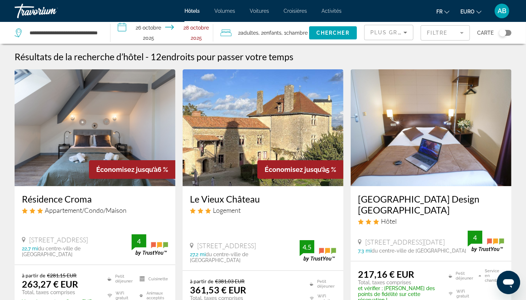
click at [509, 31] on div "Basculer la carte" at bounding box center [505, 33] width 12 height 6
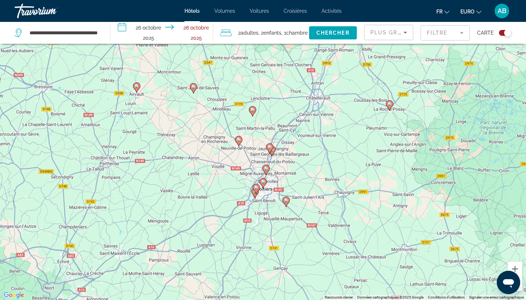
click at [455, 36] on mat-form-field "Filtre" at bounding box center [445, 32] width 49 height 15
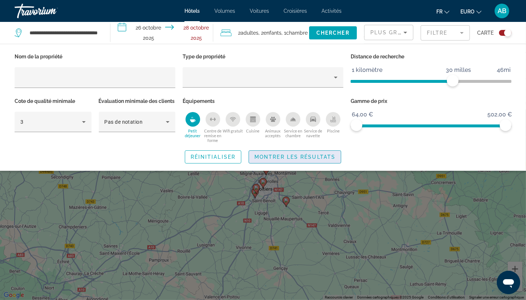
click at [294, 160] on span "Widget de recherche" at bounding box center [295, 157] width 92 height 18
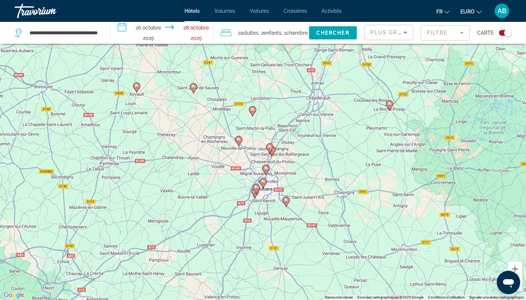
click at [276, 145] on div "Pour activer le glissement avec le clavier, appuyez sur Alt+Entrée. Une fois ce…" at bounding box center [263, 150] width 526 height 300
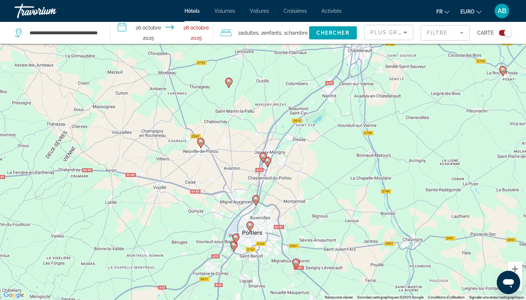
click at [276, 145] on div "Pour activer le glissement avec le clavier, appuyez sur Alt+Entrée. Une fois ce…" at bounding box center [263, 150] width 526 height 300
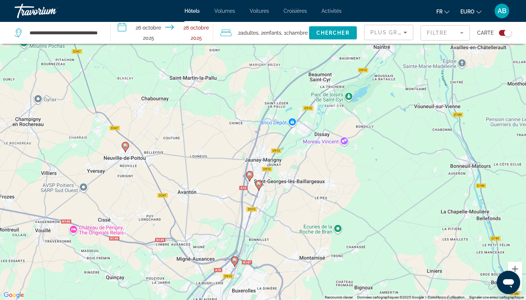
click at [252, 193] on div "Pour activer le glissement avec le clavier, appuyez sur Alt+Entrée. Une fois ce…" at bounding box center [263, 150] width 526 height 300
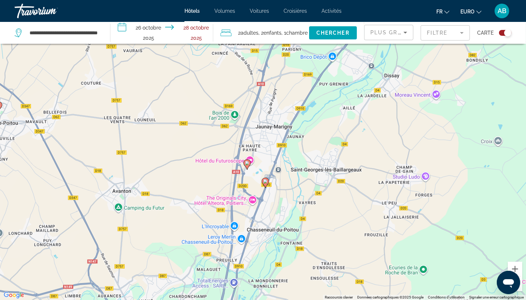
click at [265, 184] on icon "Contenu principal" at bounding box center [265, 182] width 7 height 9
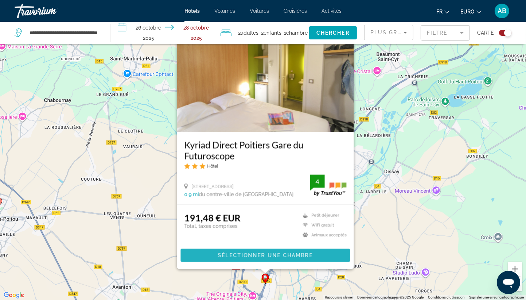
click at [260, 252] on span "Contenu principal" at bounding box center [265, 255] width 170 height 18
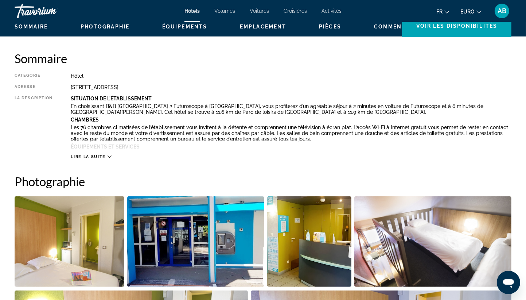
scroll to position [233, 0]
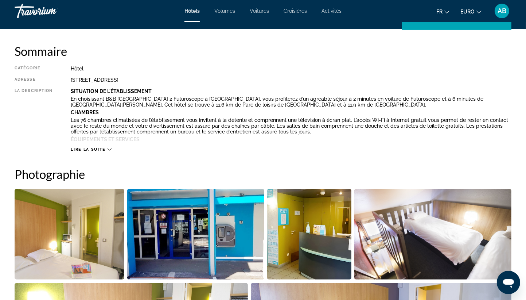
click at [95, 148] on span "Lire la suite" at bounding box center [88, 149] width 35 height 5
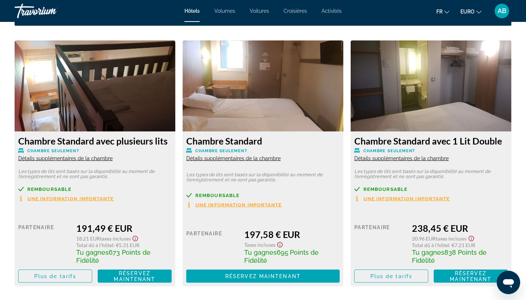
scroll to position [1046, 0]
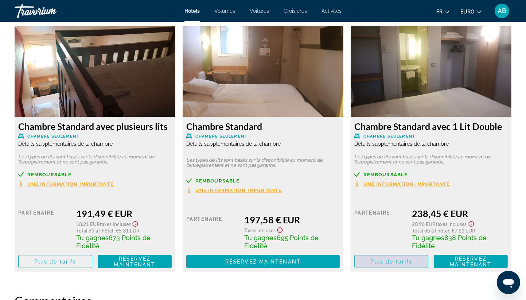
click at [386, 260] on span "Plus de tarifs" at bounding box center [391, 262] width 42 height 6
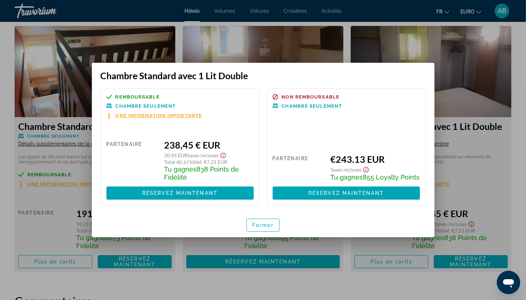
scroll to position [0, 0]
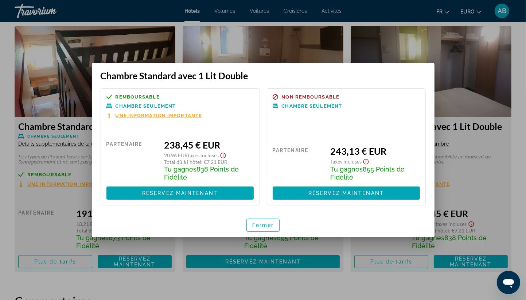
click at [59, 233] on div at bounding box center [263, 150] width 526 height 300
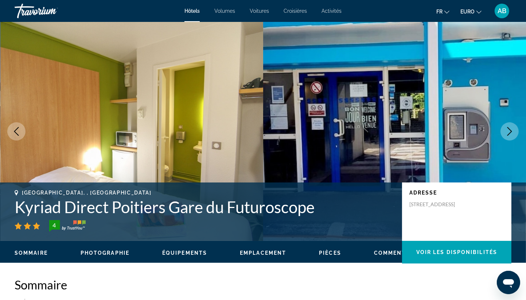
scroll to position [1046, 0]
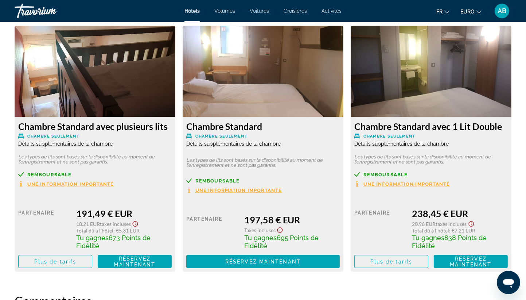
click at [56, 141] on span "Détails supplémentaires de la chambre" at bounding box center [65, 144] width 94 height 6
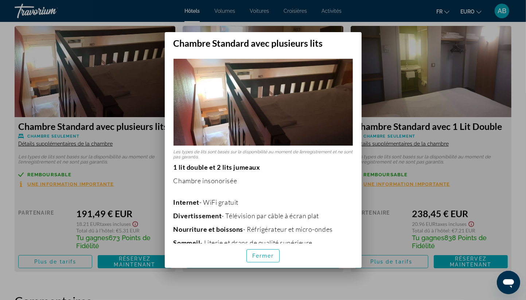
scroll to position [0, 0]
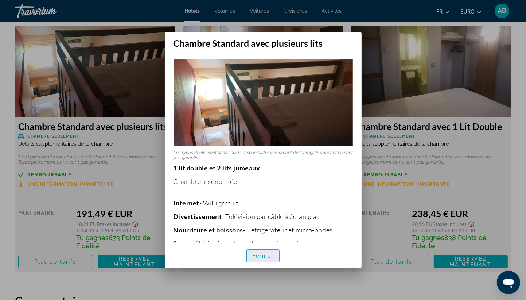
click at [260, 251] on span "button" at bounding box center [263, 256] width 33 height 18
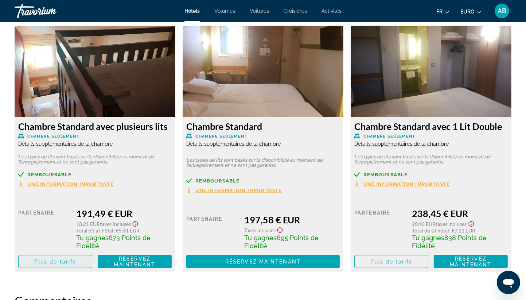
click at [62, 259] on span "Plus de tarifs" at bounding box center [55, 262] width 42 height 6
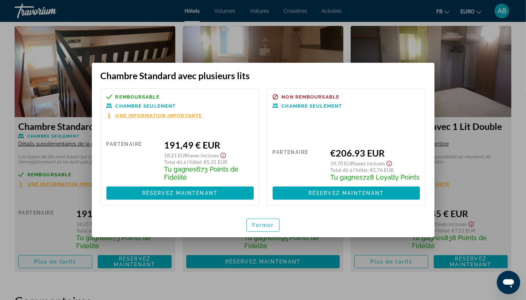
scroll to position [0, 0]
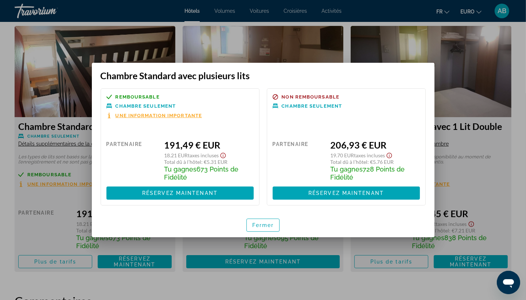
click at [51, 223] on div at bounding box center [263, 150] width 526 height 300
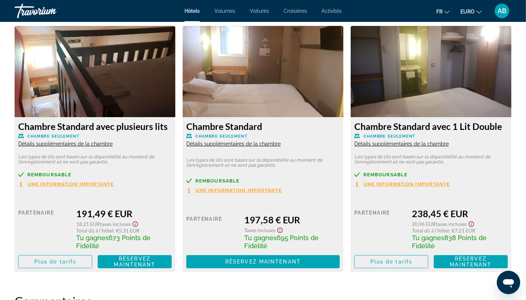
scroll to position [1046, 0]
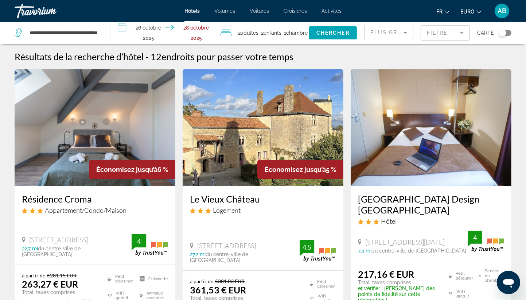
click at [440, 30] on mat-form-field "Filtre" at bounding box center [445, 32] width 49 height 15
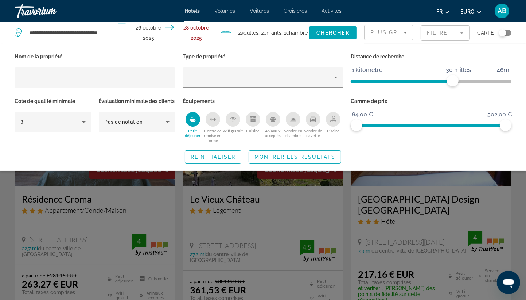
click at [193, 117] on icon "Petit déjeuner" at bounding box center [193, 119] width 6 height 6
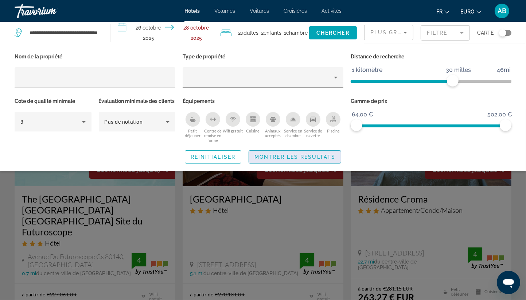
click at [286, 160] on span "Montrer les résultats" at bounding box center [294, 157] width 81 height 6
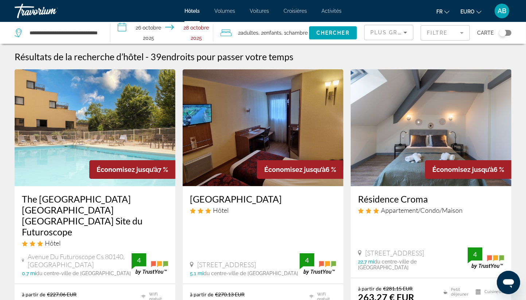
click at [507, 33] on div "Basculer la carte" at bounding box center [505, 33] width 12 height 6
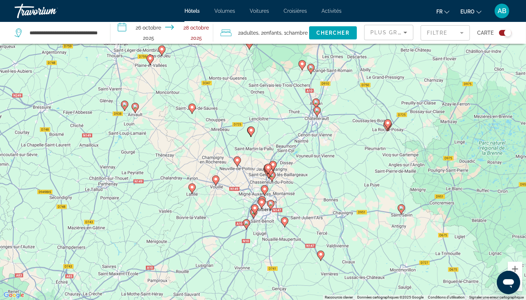
click at [283, 164] on div "Pour activer le glissement avec le clavier, appuyez sur Alt+Entrée. Une fois ce…" at bounding box center [263, 150] width 526 height 300
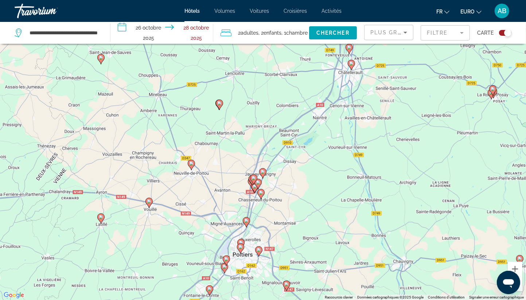
click at [283, 164] on div "Pour activer le glissement avec le clavier, appuyez sur Alt+Entrée. Une fois ce…" at bounding box center [263, 150] width 526 height 300
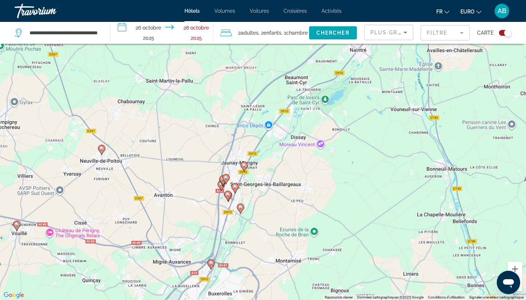
drag, startPoint x: 230, startPoint y: 180, endPoint x: 235, endPoint y: 146, distance: 33.8
click at [235, 146] on div "Pour activer le glissement avec le clavier, appuyez sur Alt+Entrée. Une fois ce…" at bounding box center [263, 150] width 526 height 300
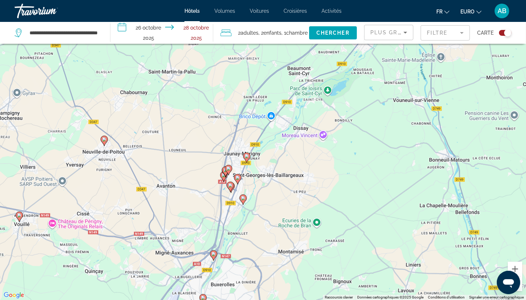
click at [245, 183] on div "Pour activer le glissement avec le clavier, appuyez sur Alt+Entrée. Une fois ce…" at bounding box center [263, 150] width 526 height 300
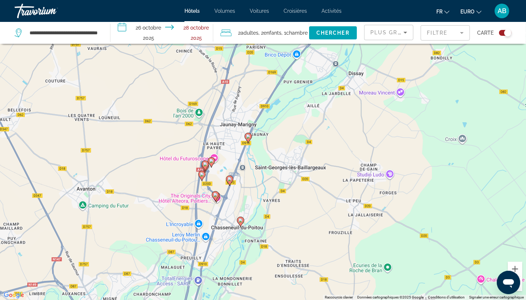
click at [245, 183] on div "Pour activer le glissement avec le clavier, appuyez sur Alt+Entrée. Une fois ce…" at bounding box center [263, 150] width 526 height 300
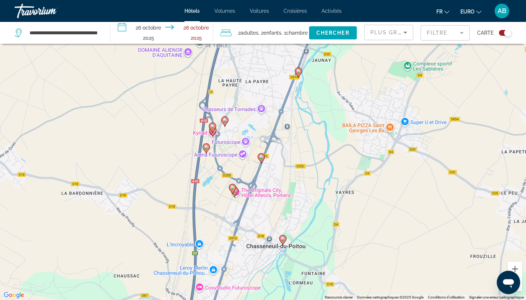
drag, startPoint x: 176, startPoint y: 171, endPoint x: 241, endPoint y: 138, distance: 72.2
click at [241, 138] on div "Pour activer le glissement avec le clavier, appuyez sur Alt+Entrée. Une fois ce…" at bounding box center [263, 150] width 526 height 300
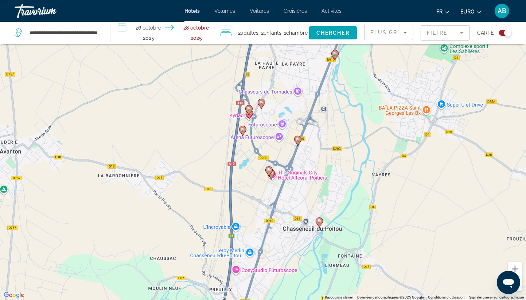
click at [244, 133] on icon "Contenu principal" at bounding box center [242, 130] width 7 height 9
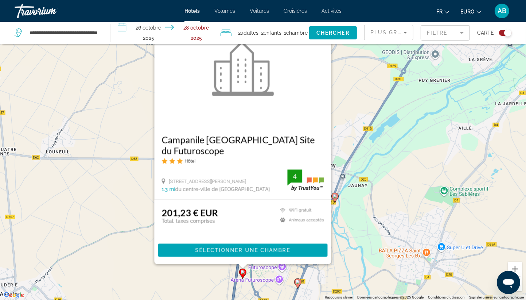
click at [359, 144] on div "Pour activer le glissement avec le clavier, appuyez sur Alt+Entrée. Une fois ce…" at bounding box center [263, 150] width 526 height 300
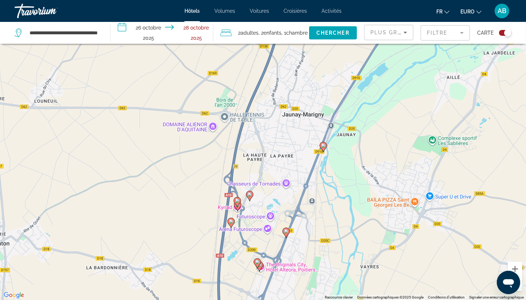
drag, startPoint x: 296, startPoint y: 253, endPoint x: 280, endPoint y: 172, distance: 82.5
click at [280, 172] on div "Pour activer le glissement avec le clavier, appuyez sur Alt+Entrée. Une fois ce…" at bounding box center [263, 150] width 526 height 300
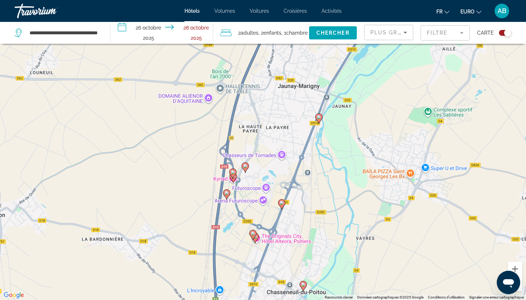
click at [252, 234] on image "Contenu principal" at bounding box center [253, 233] width 4 height 4
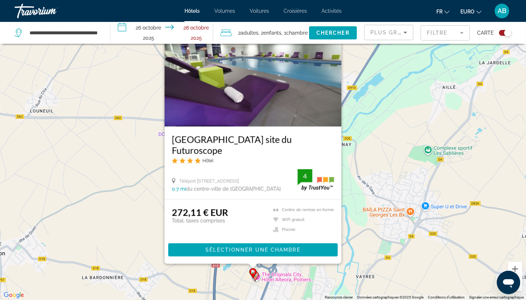
click at [347, 222] on div "Pour activer le glissement avec le clavier, appuyez sur Alt+Entrée. Une fois ce…" at bounding box center [263, 150] width 526 height 300
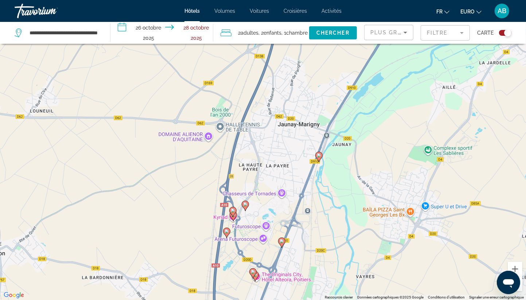
click at [256, 276] on gmp-advanced-marker "Contenu principal" at bounding box center [252, 273] width 7 height 11
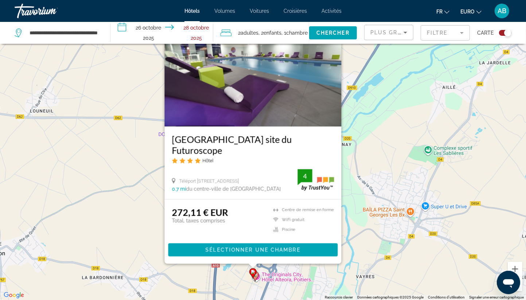
click at [256, 279] on gmp-advanced-marker "Contenu principal" at bounding box center [255, 276] width 7 height 11
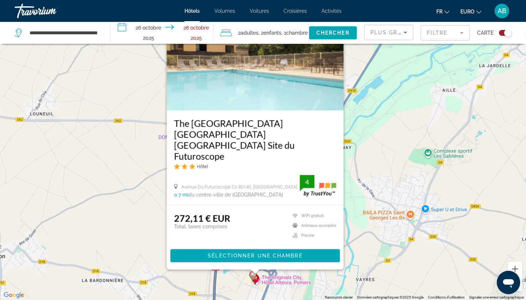
click at [349, 248] on div "Pour activer le glissement avec le clavier, appuyez sur Alt+Entrée. Une fois ce…" at bounding box center [263, 150] width 526 height 300
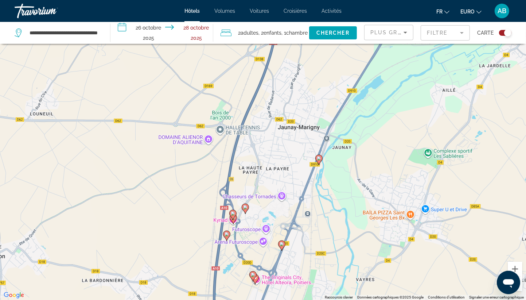
click at [244, 209] on image "Contenu principal" at bounding box center [245, 207] width 4 height 4
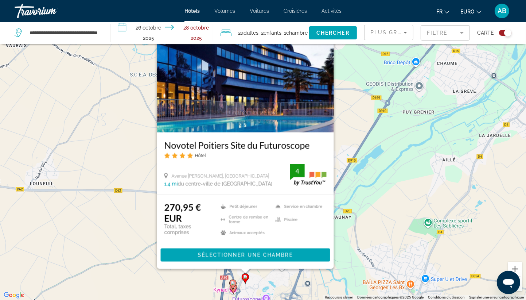
click at [128, 248] on div "Pour activer le glissement avec le clavier, appuyez sur Alt+Entrée. Une fois ce…" at bounding box center [263, 150] width 526 height 300
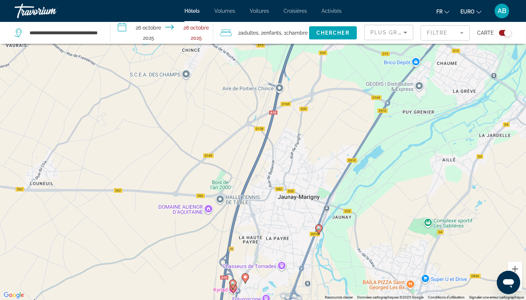
click at [211, 267] on div "Pour activer le glissement avec le clavier, appuyez sur Alt+Entrée. Une fois ce…" at bounding box center [263, 150] width 526 height 300
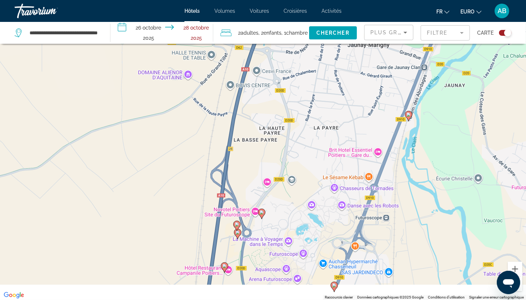
drag, startPoint x: 211, startPoint y: 267, endPoint x: 187, endPoint y: 159, distance: 109.9
click at [187, 159] on div "Pour activer le glissement avec le clavier, appuyez sur Alt+Entrée. Une fois ce…" at bounding box center [263, 150] width 526 height 300
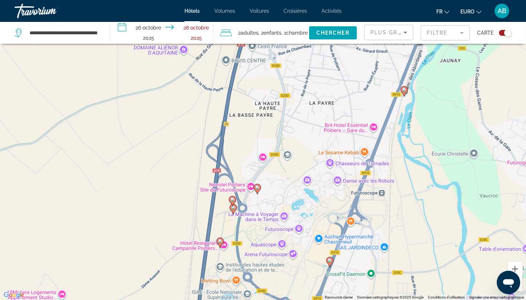
click at [234, 198] on icon "Contenu principal" at bounding box center [232, 200] width 7 height 9
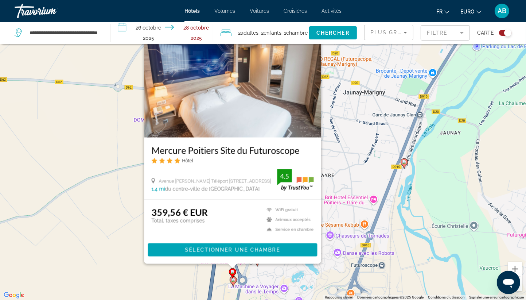
click at [112, 220] on div "Pour activer le glissement avec le clavier, appuyez sur Alt+Entrée. Une fois ce…" at bounding box center [263, 150] width 526 height 300
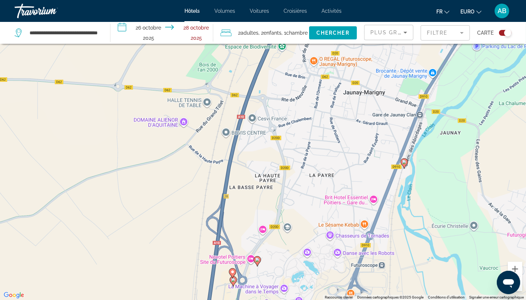
click at [232, 281] on image "Contenu principal" at bounding box center [233, 279] width 4 height 4
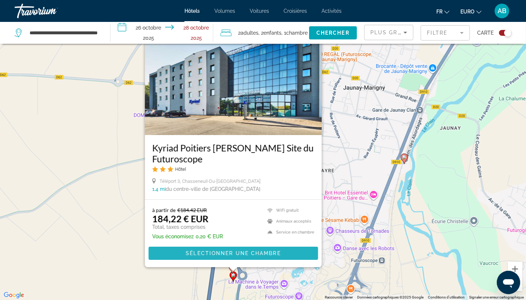
click at [224, 253] on span "Sélectionner une chambre" at bounding box center [233, 253] width 95 height 6
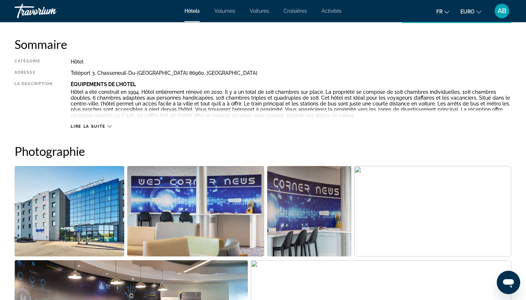
scroll to position [263, 0]
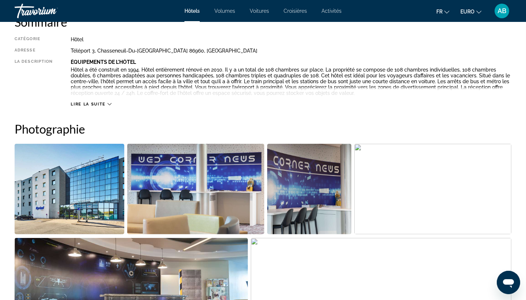
click at [96, 101] on div "Lire la suite" at bounding box center [291, 97] width 441 height 20
click at [96, 103] on span "Lire la suite" at bounding box center [88, 104] width 35 height 5
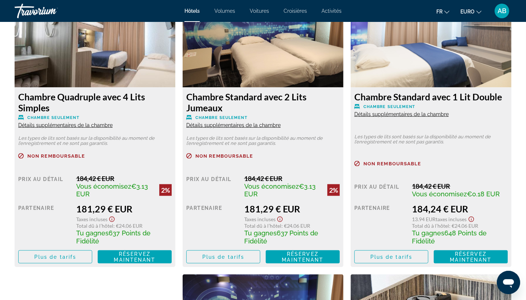
scroll to position [1021, 0]
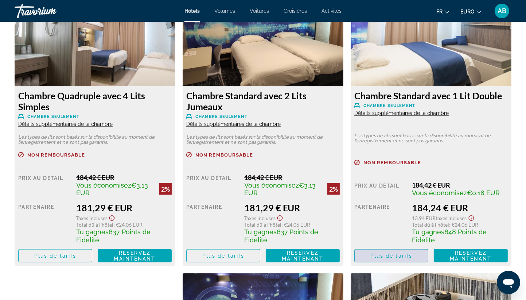
click at [389, 257] on span "Plus de tarifs" at bounding box center [391, 256] width 42 height 6
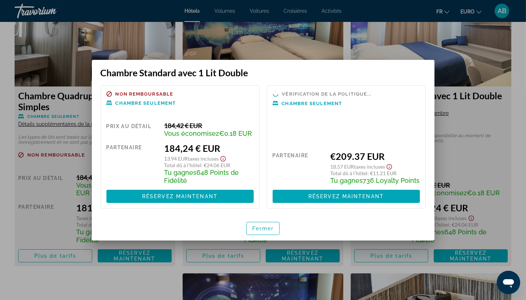
scroll to position [0, 0]
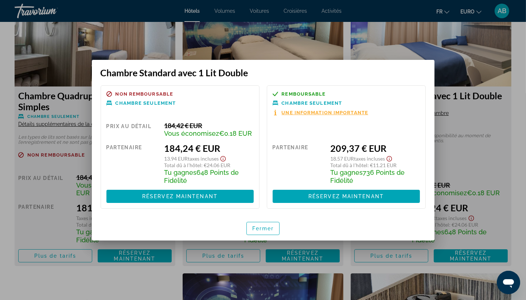
click at [315, 110] on span "Une information importante" at bounding box center [325, 112] width 87 height 5
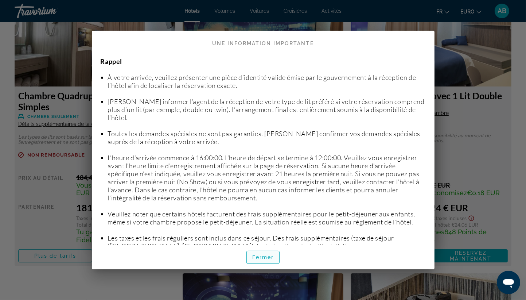
click at [259, 257] on span "Fermer" at bounding box center [263, 257] width 22 height 6
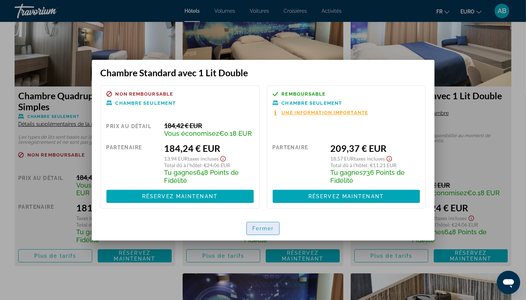
click at [270, 228] on span "Fermer" at bounding box center [263, 228] width 22 height 6
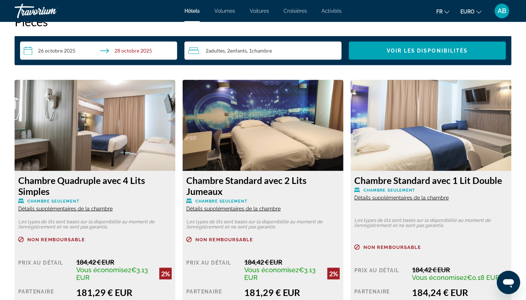
scroll to position [938, 0]
